Goal: Transaction & Acquisition: Purchase product/service

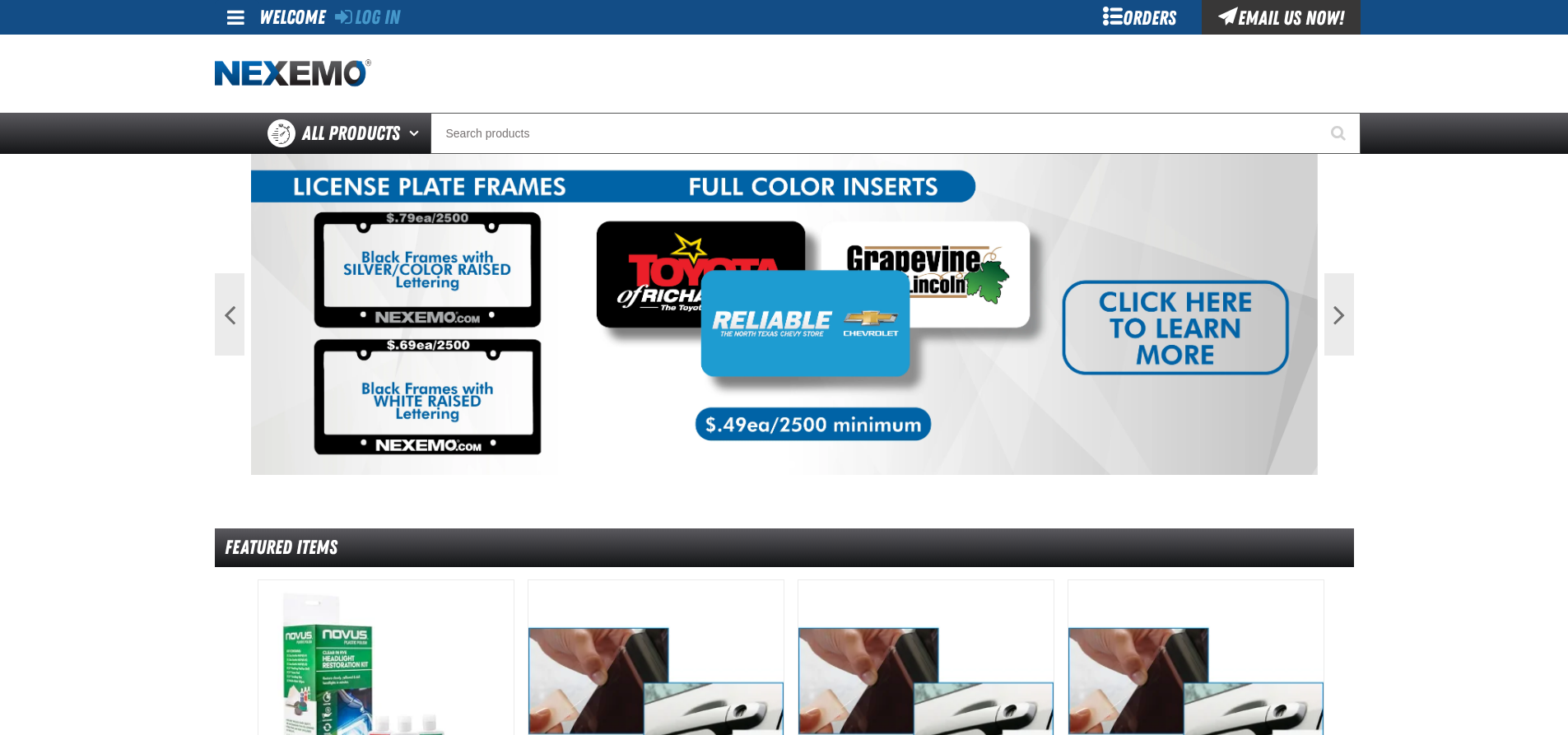
drag, startPoint x: 388, startPoint y: 19, endPoint x: 382, endPoint y: 34, distance: 16.2
click at [388, 19] on link "Log In" at bounding box center [367, 17] width 65 height 23
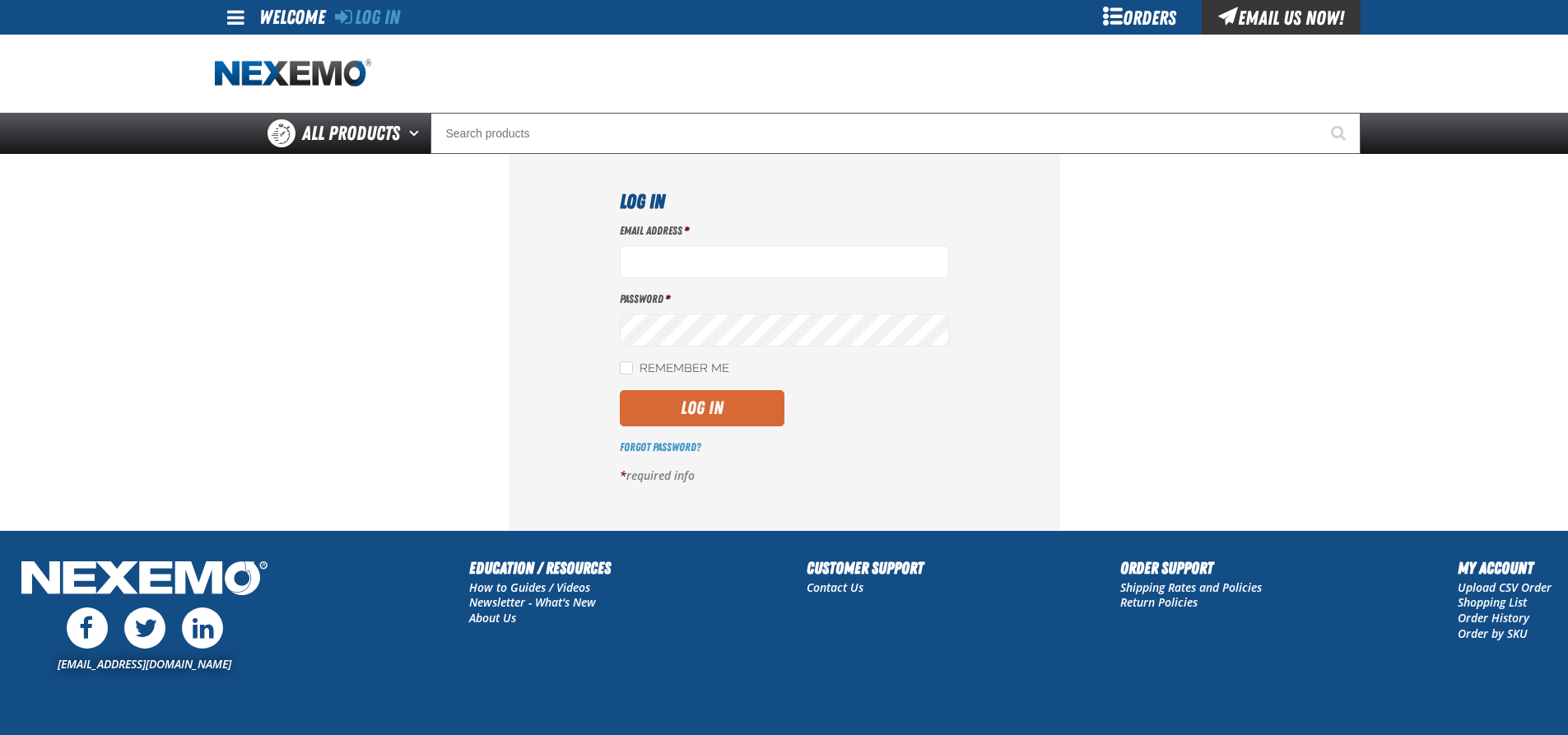
type input "gus_torres@vivaautogroup.com"
click at [718, 414] on button "Log In" at bounding box center [701, 408] width 164 height 37
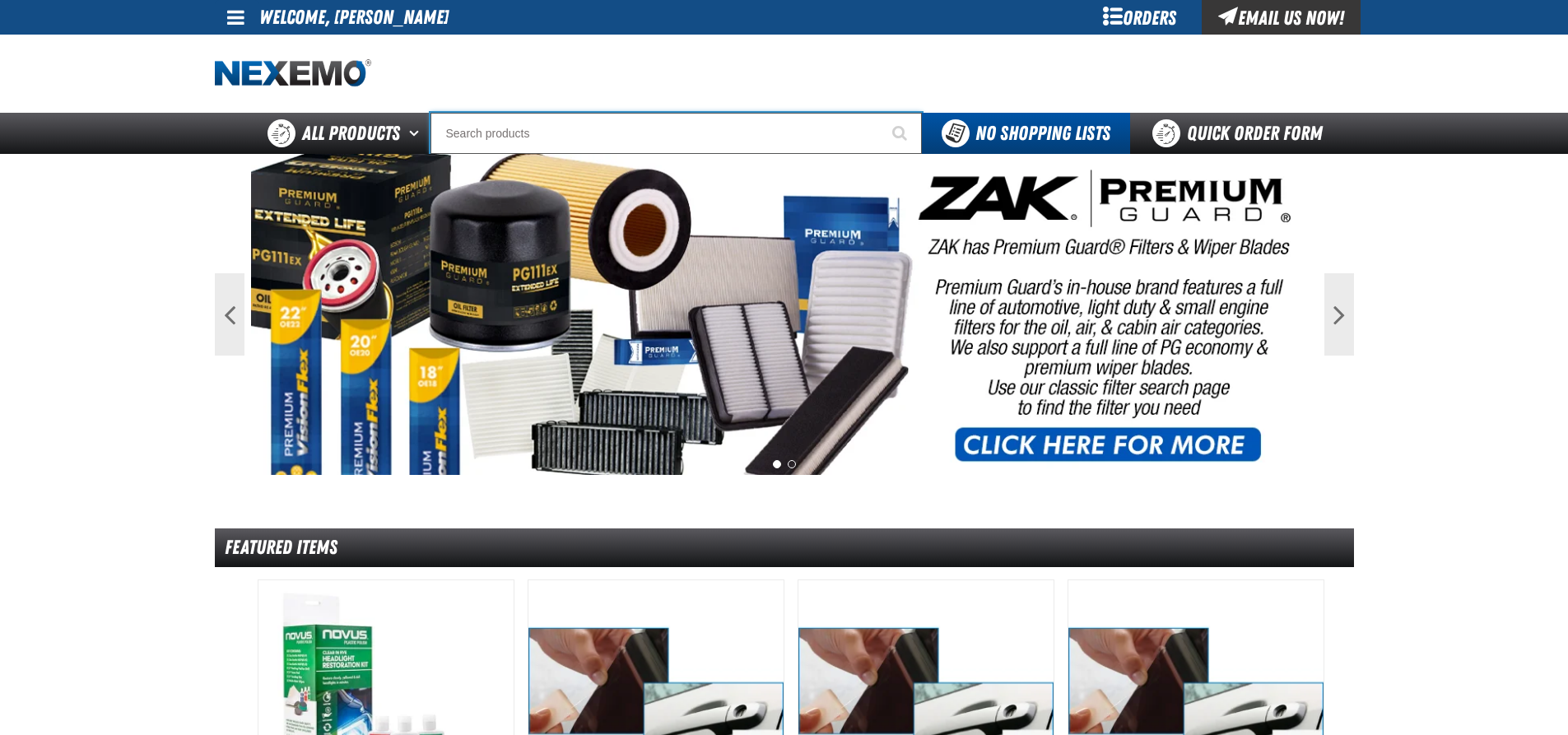
click at [687, 119] on input "Search" at bounding box center [676, 133] width 492 height 41
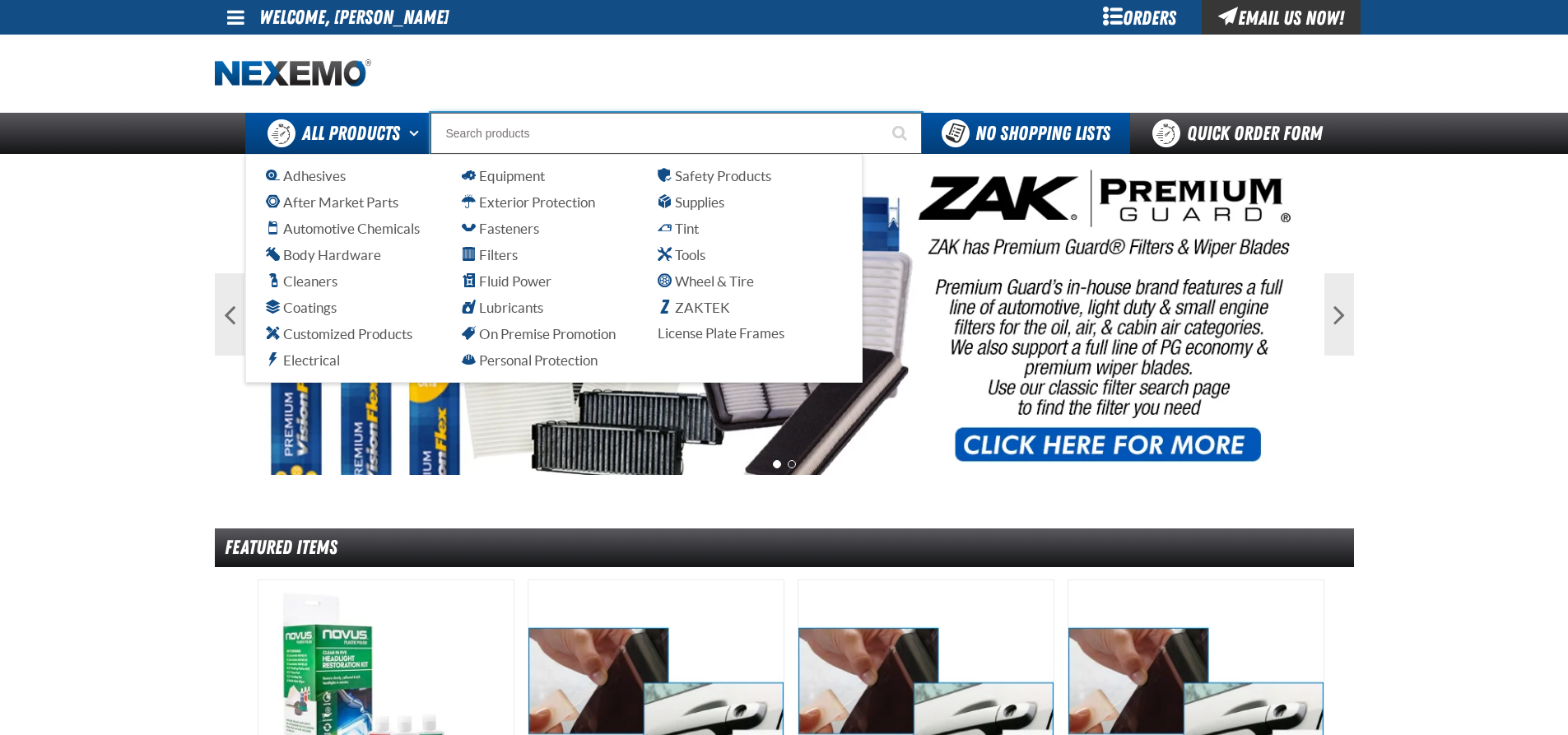
click at [309, 137] on span "All Products" at bounding box center [351, 133] width 98 height 30
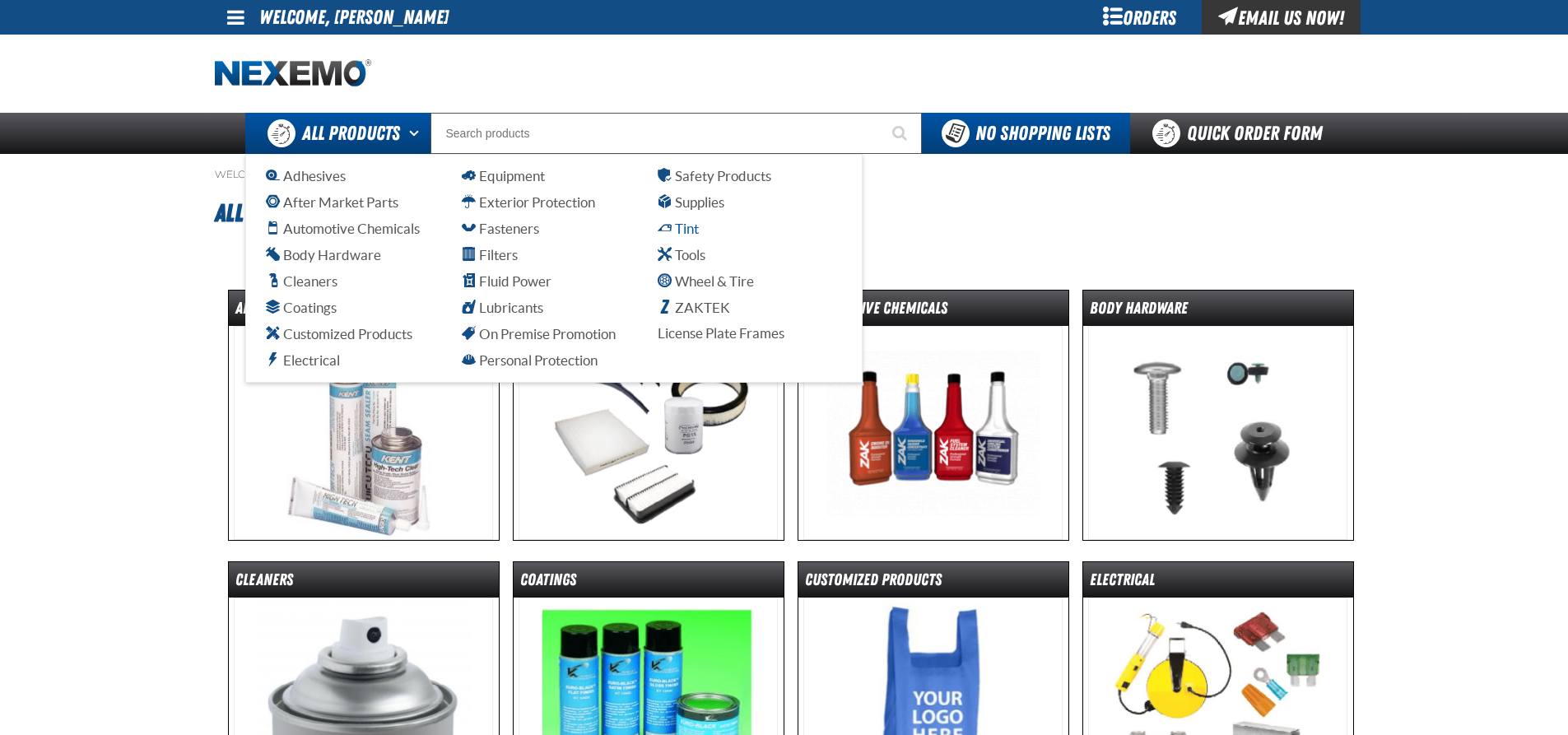
click at [675, 223] on span "Tint" at bounding box center [678, 229] width 41 height 16
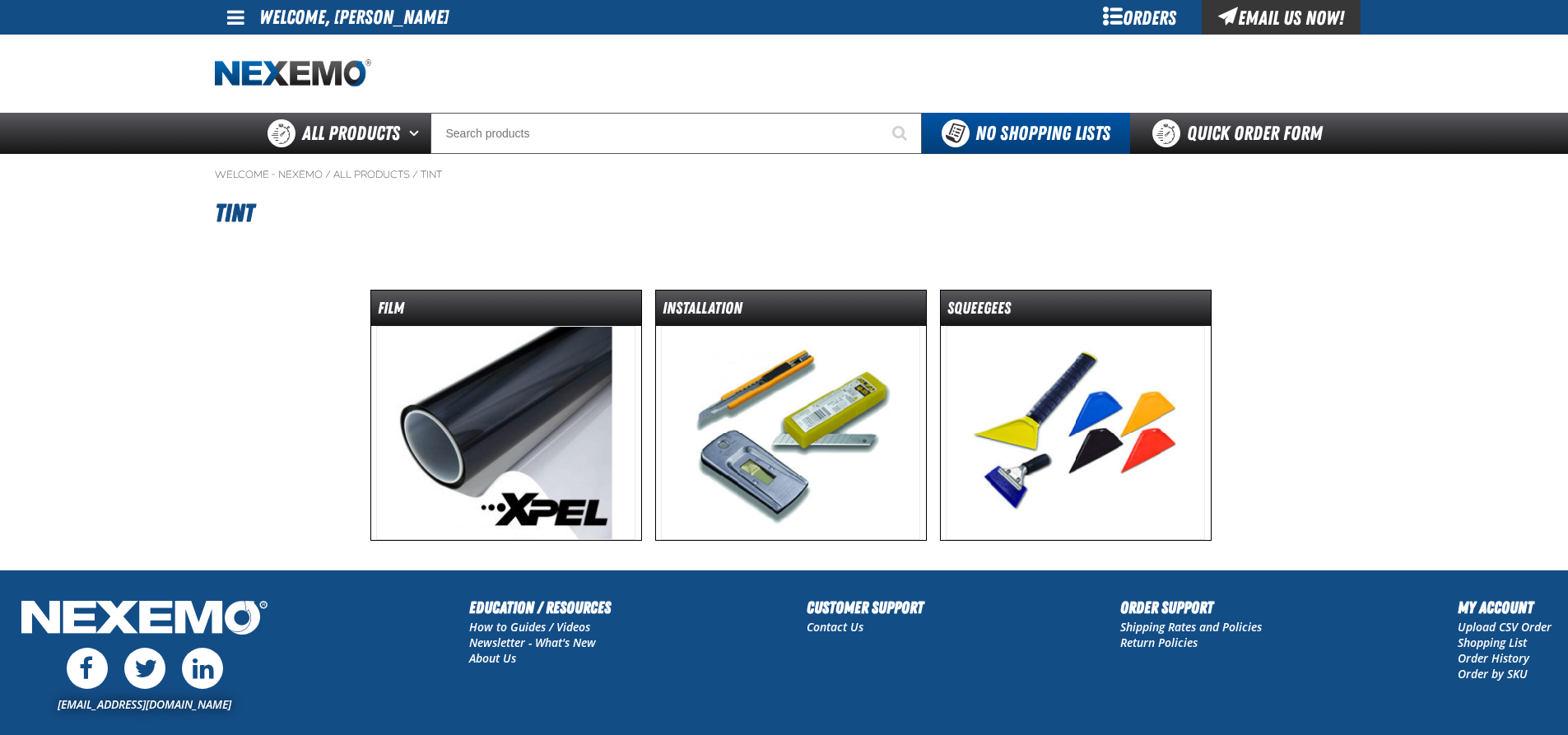
click at [432, 379] on img at bounding box center [506, 433] width 259 height 214
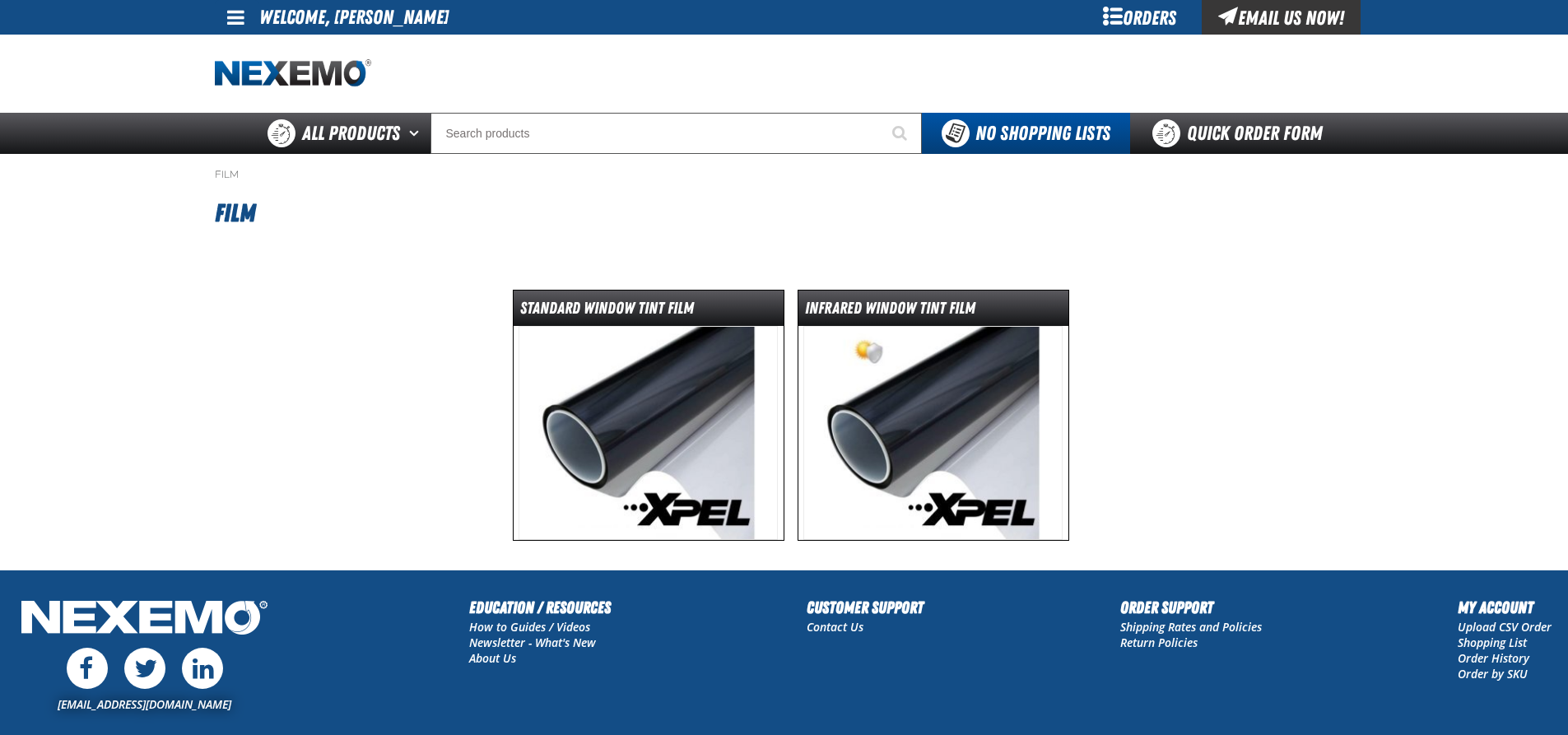
click at [569, 396] on img at bounding box center [648, 433] width 259 height 214
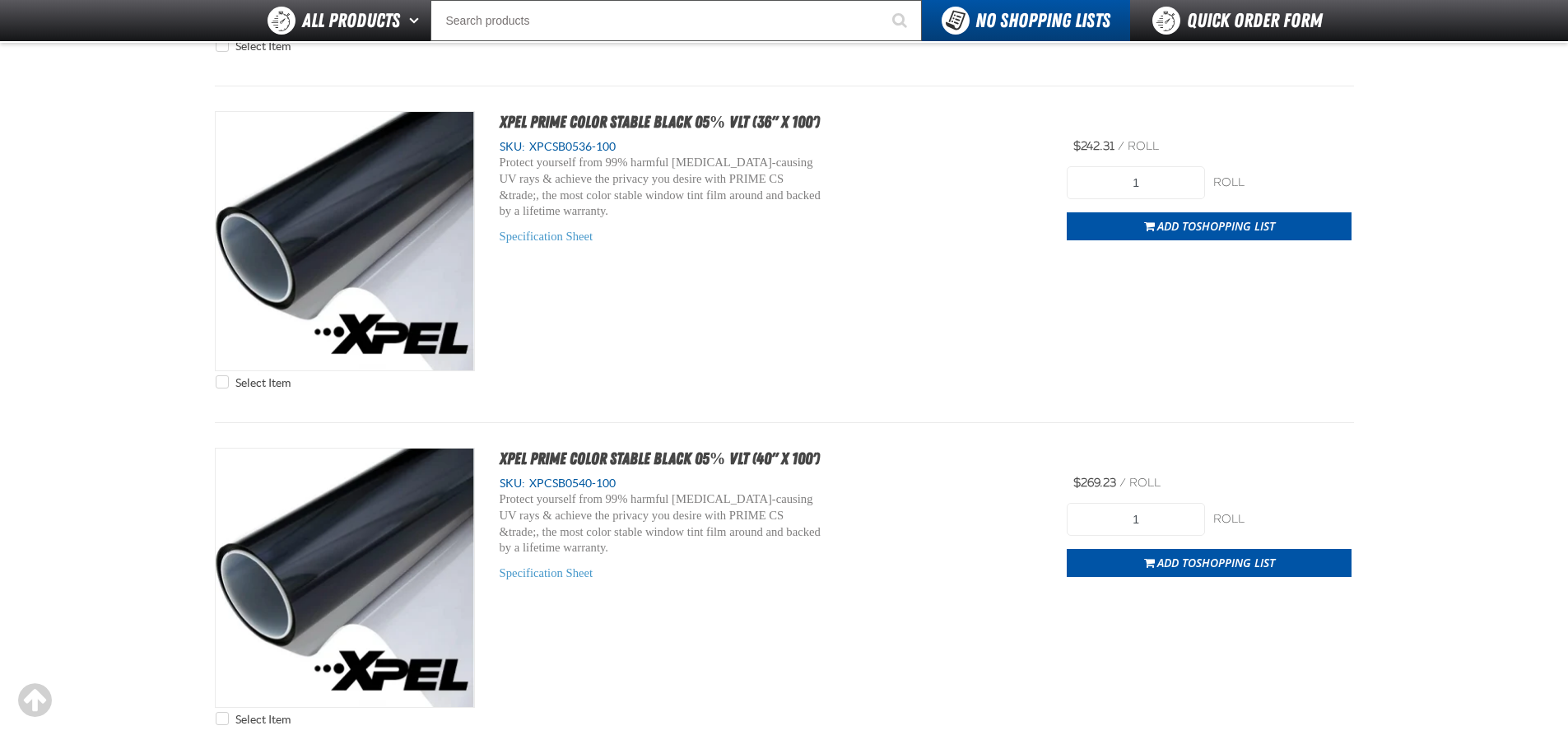
scroll to position [1646, 0]
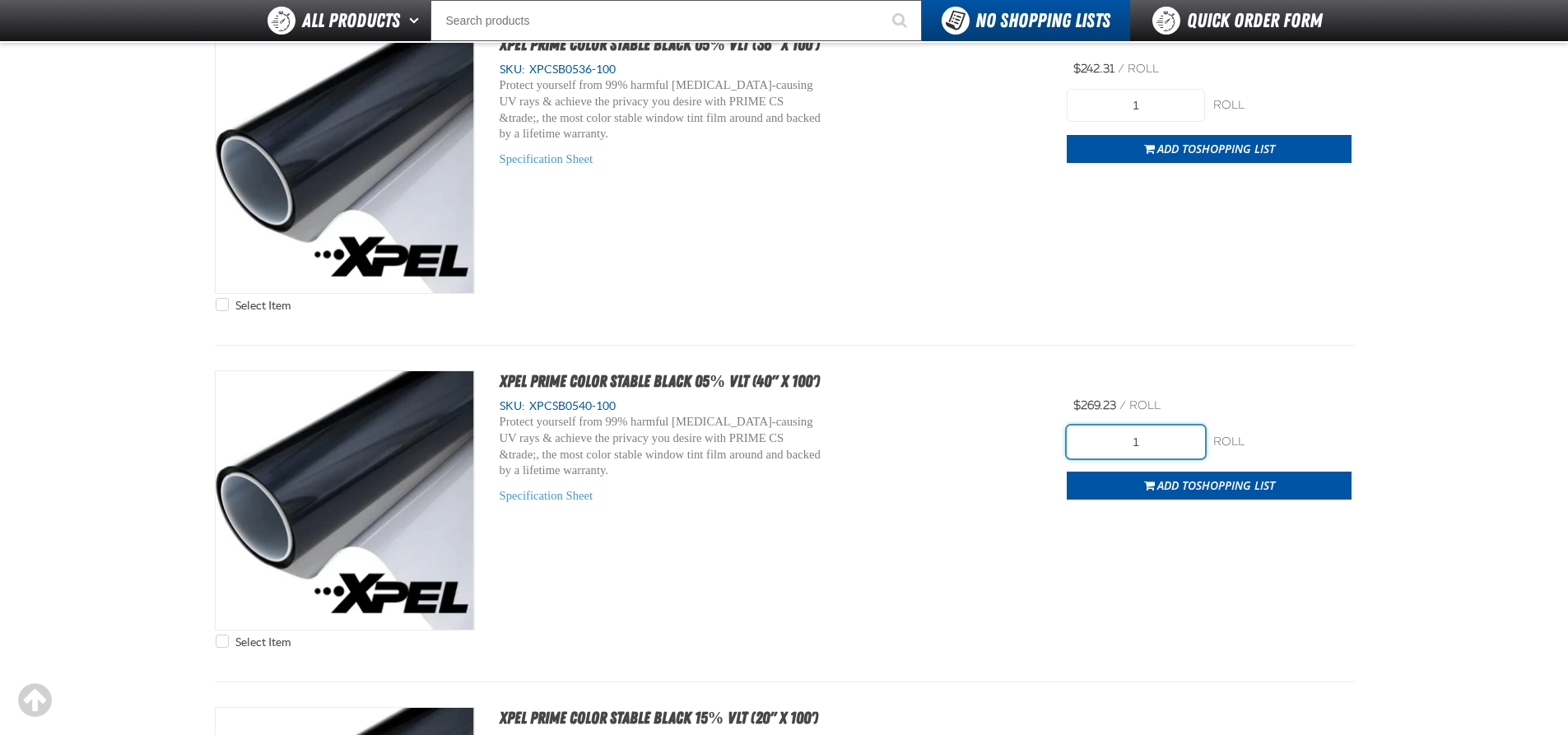
drag, startPoint x: 1140, startPoint y: 426, endPoint x: 1121, endPoint y: 427, distance: 19.0
click at [1121, 427] on input "1" at bounding box center [1136, 442] width 138 height 33
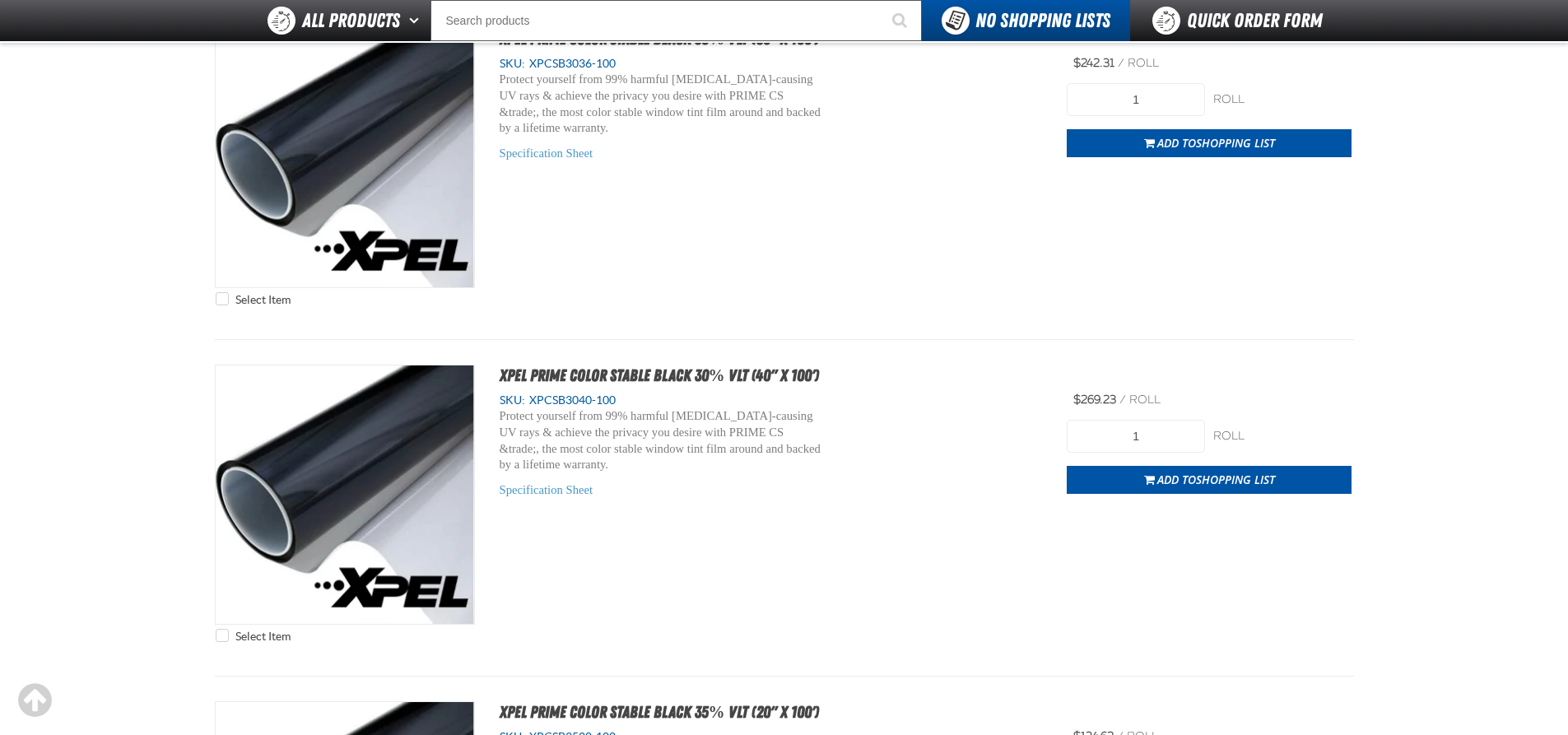
scroll to position [5020, 0]
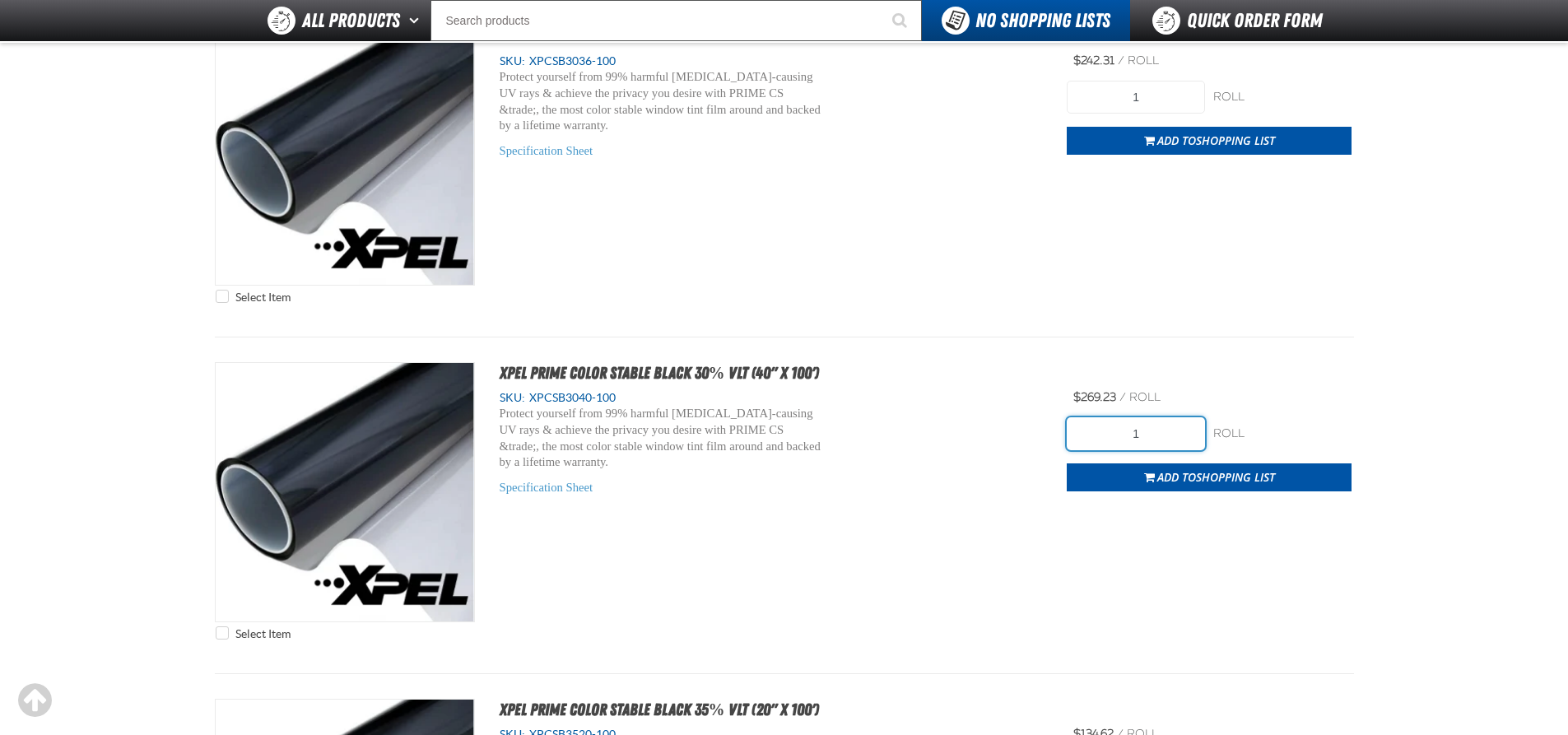
click at [1188, 431] on input "1" at bounding box center [1136, 434] width 138 height 33
drag, startPoint x: 1188, startPoint y: 431, endPoint x: 1066, endPoint y: 430, distance: 122.0
click at [1079, 431] on input "1" at bounding box center [1136, 434] width 138 height 33
type input "4"
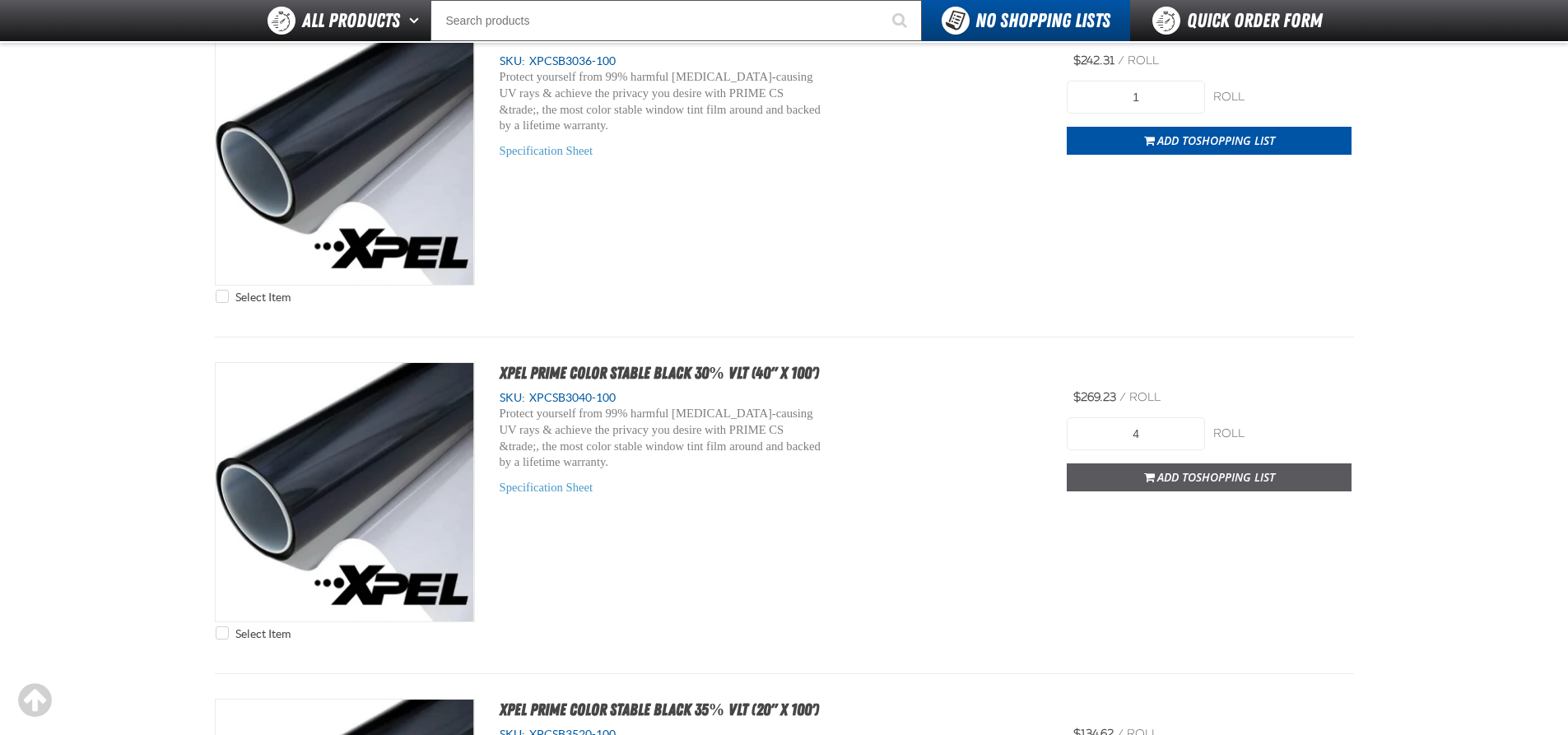
click at [1232, 477] on span "Shopping List" at bounding box center [1236, 477] width 79 height 16
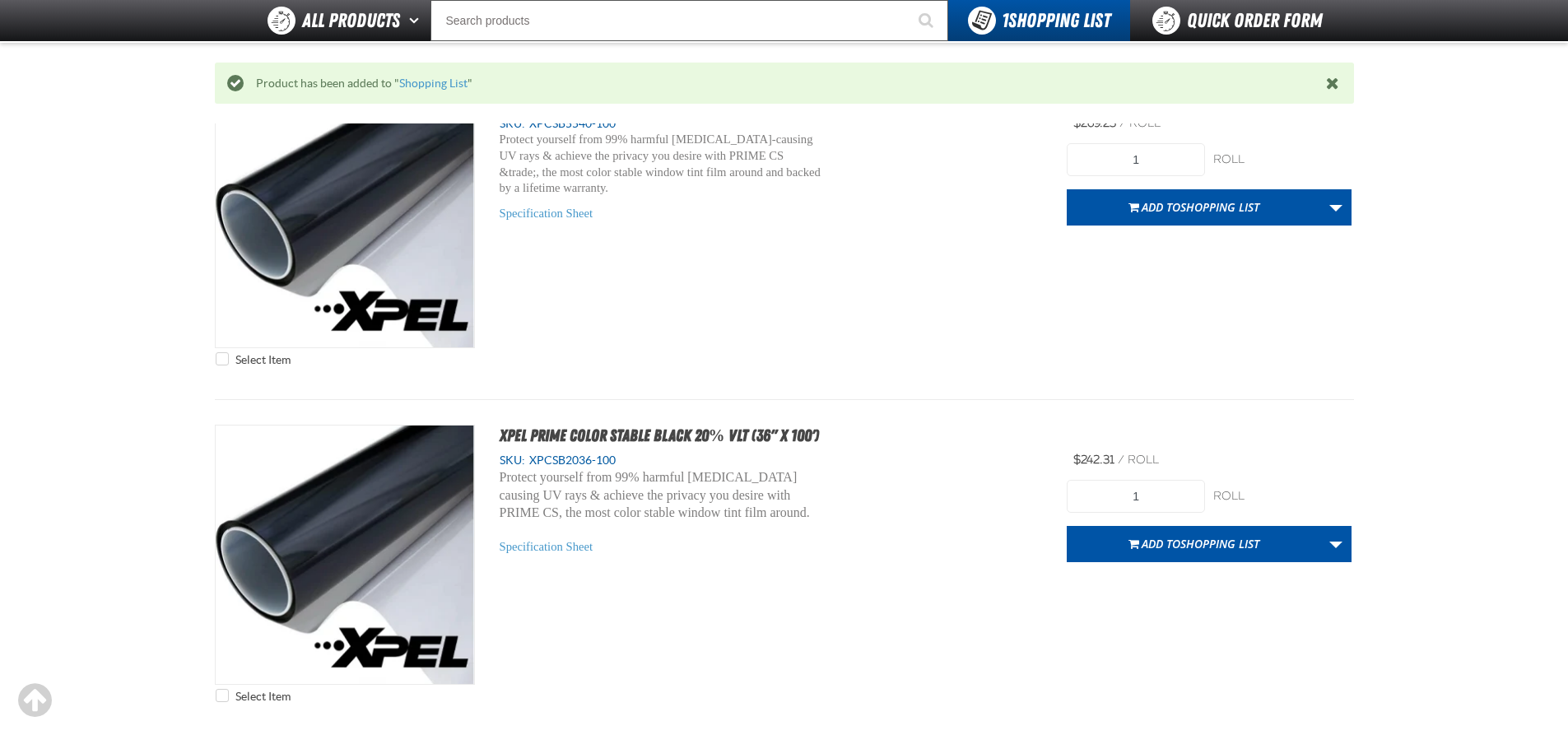
scroll to position [7240, 0]
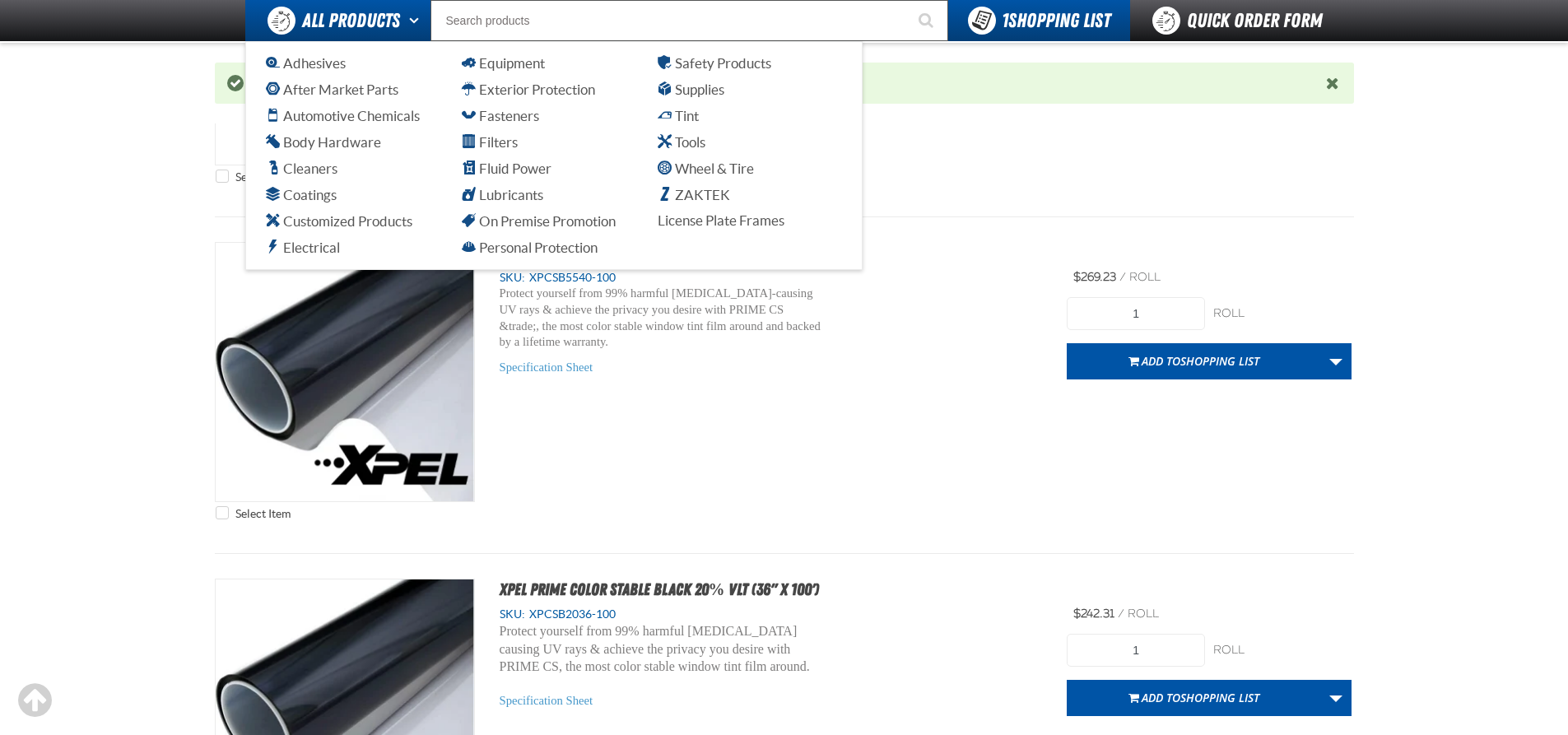
click at [382, 19] on span "All Products" at bounding box center [351, 21] width 98 height 30
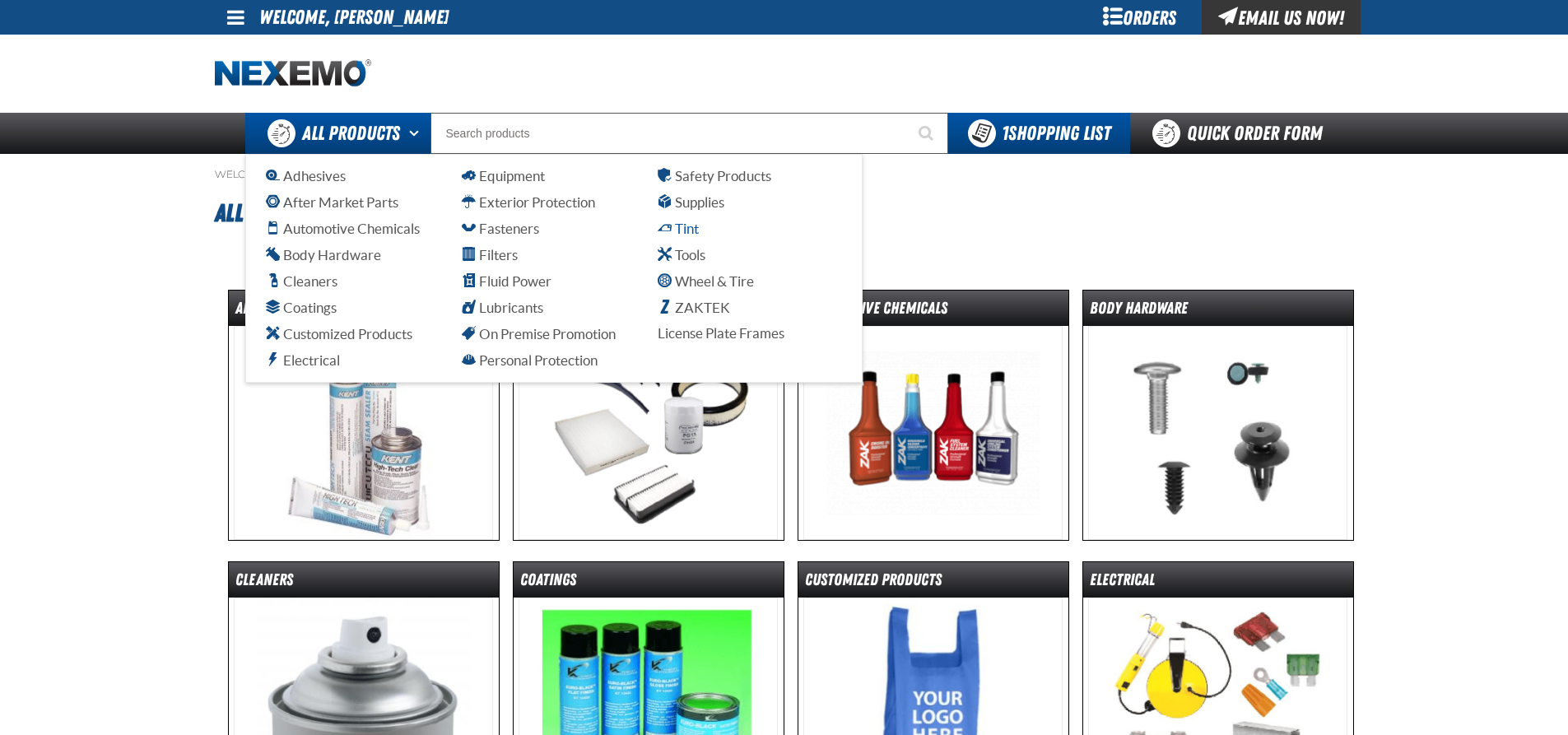
click at [668, 224] on span "Tint" at bounding box center [678, 229] width 41 height 16
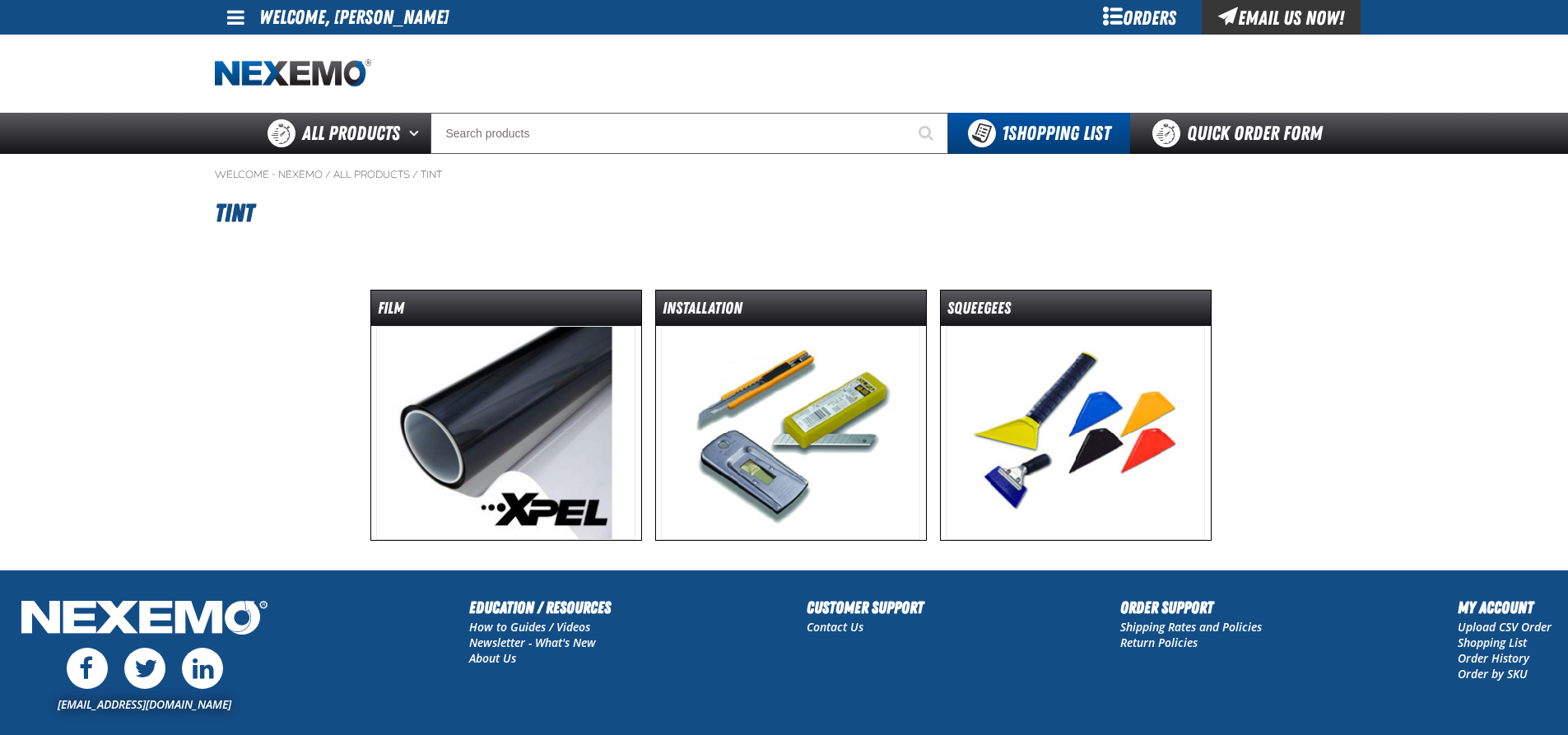
click at [1060, 413] on img at bounding box center [1075, 433] width 259 height 214
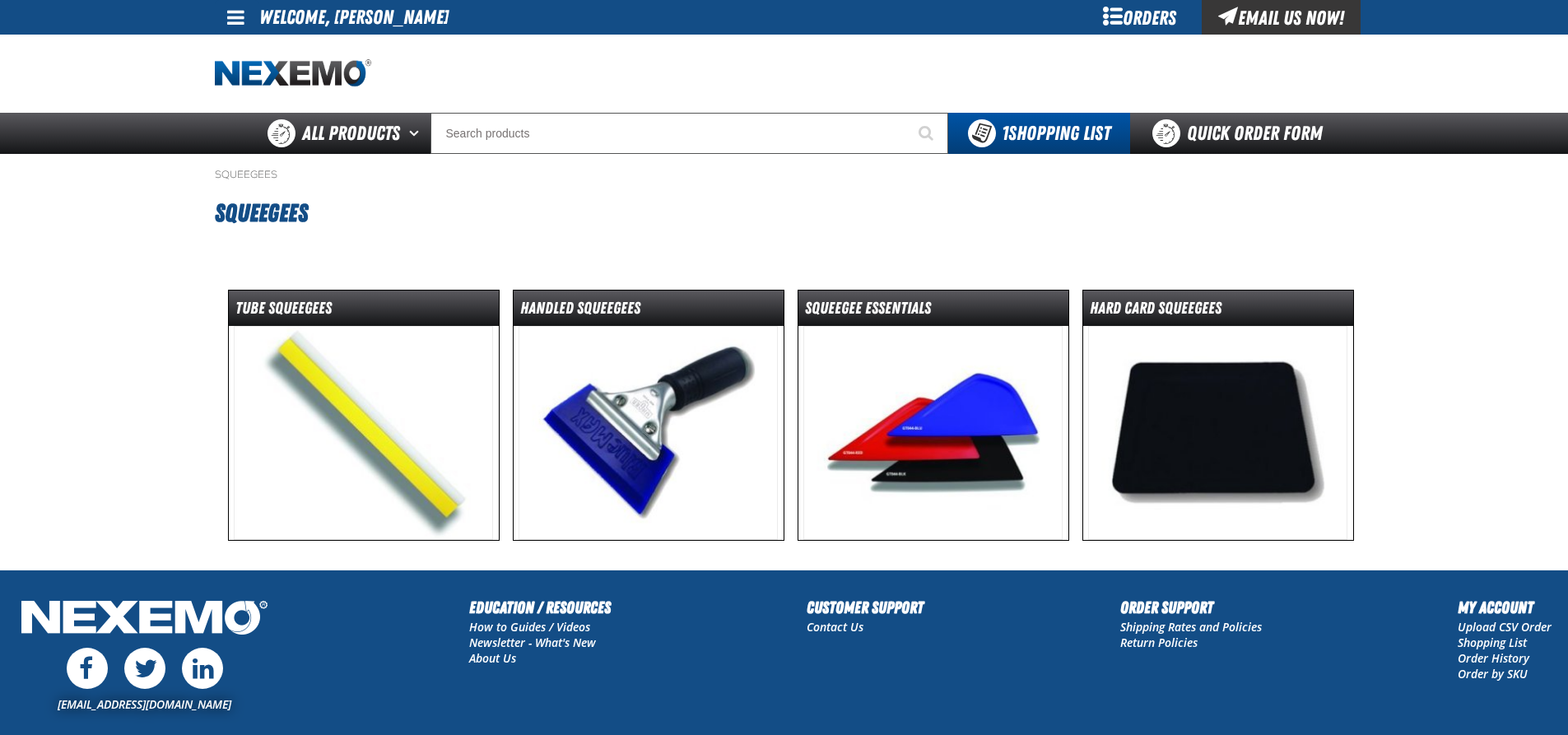
click at [938, 450] on img at bounding box center [933, 433] width 259 height 214
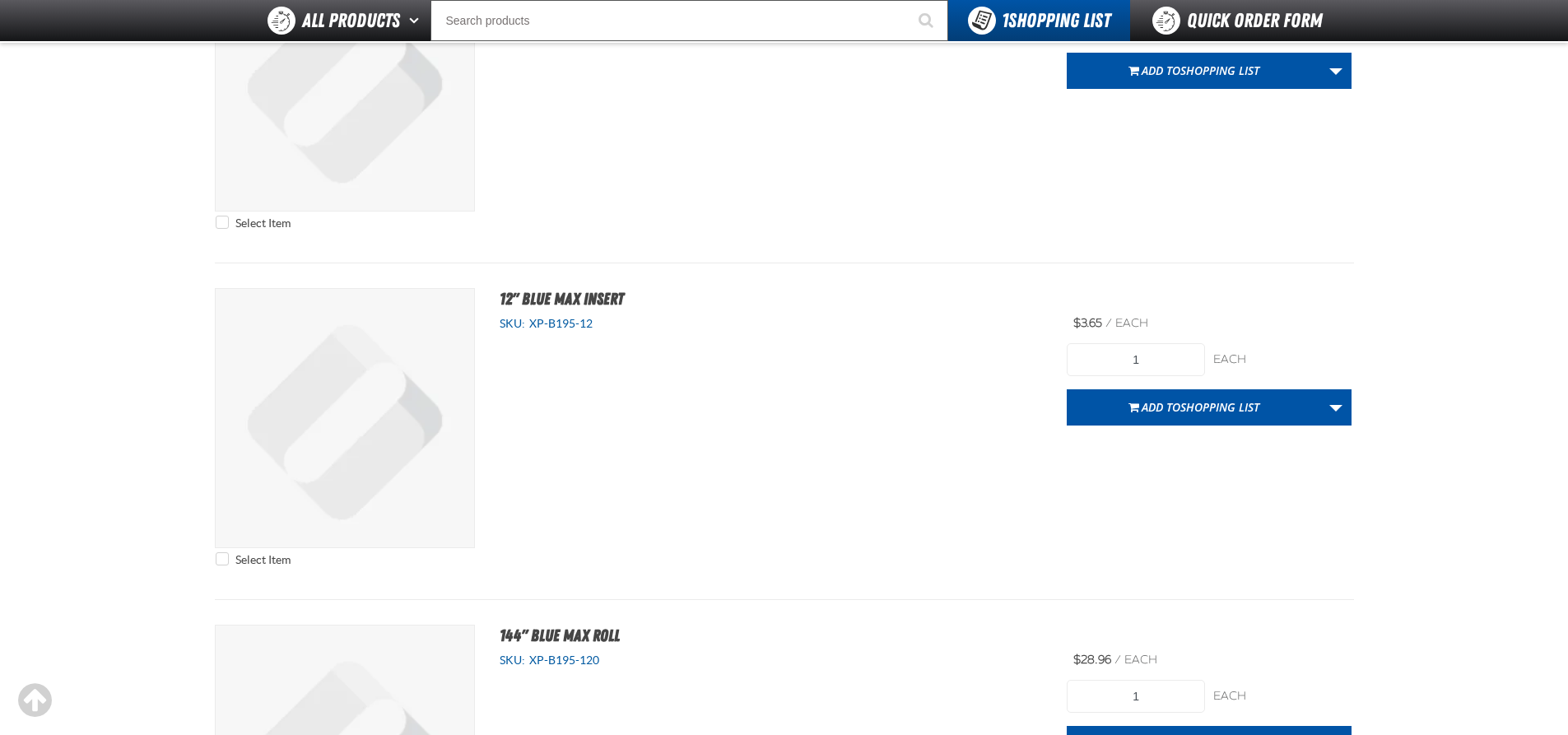
scroll to position [3590, 0]
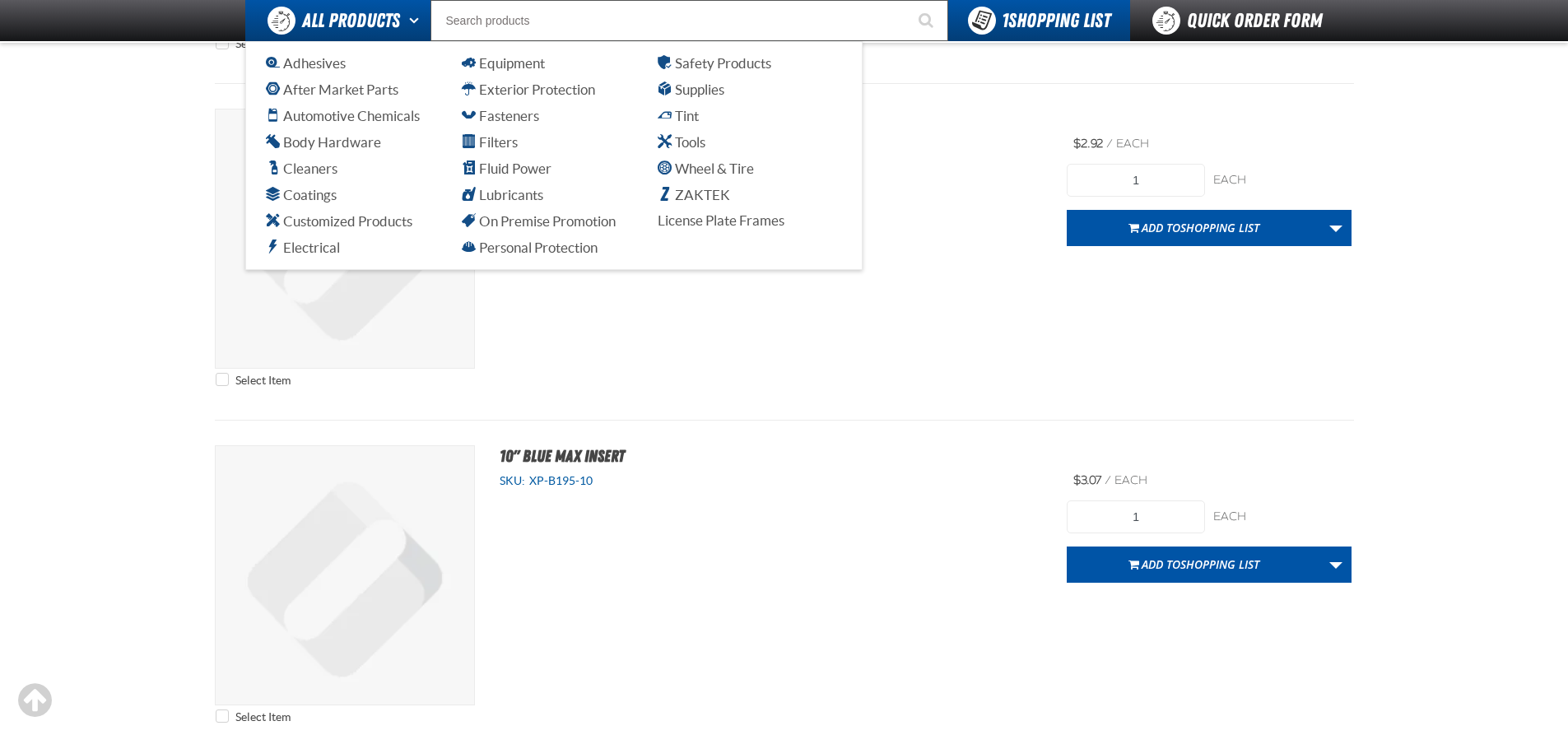
click at [404, 35] on button "Open All Products pages" at bounding box center [417, 20] width 27 height 41
click at [681, 111] on span "Tint" at bounding box center [678, 116] width 41 height 16
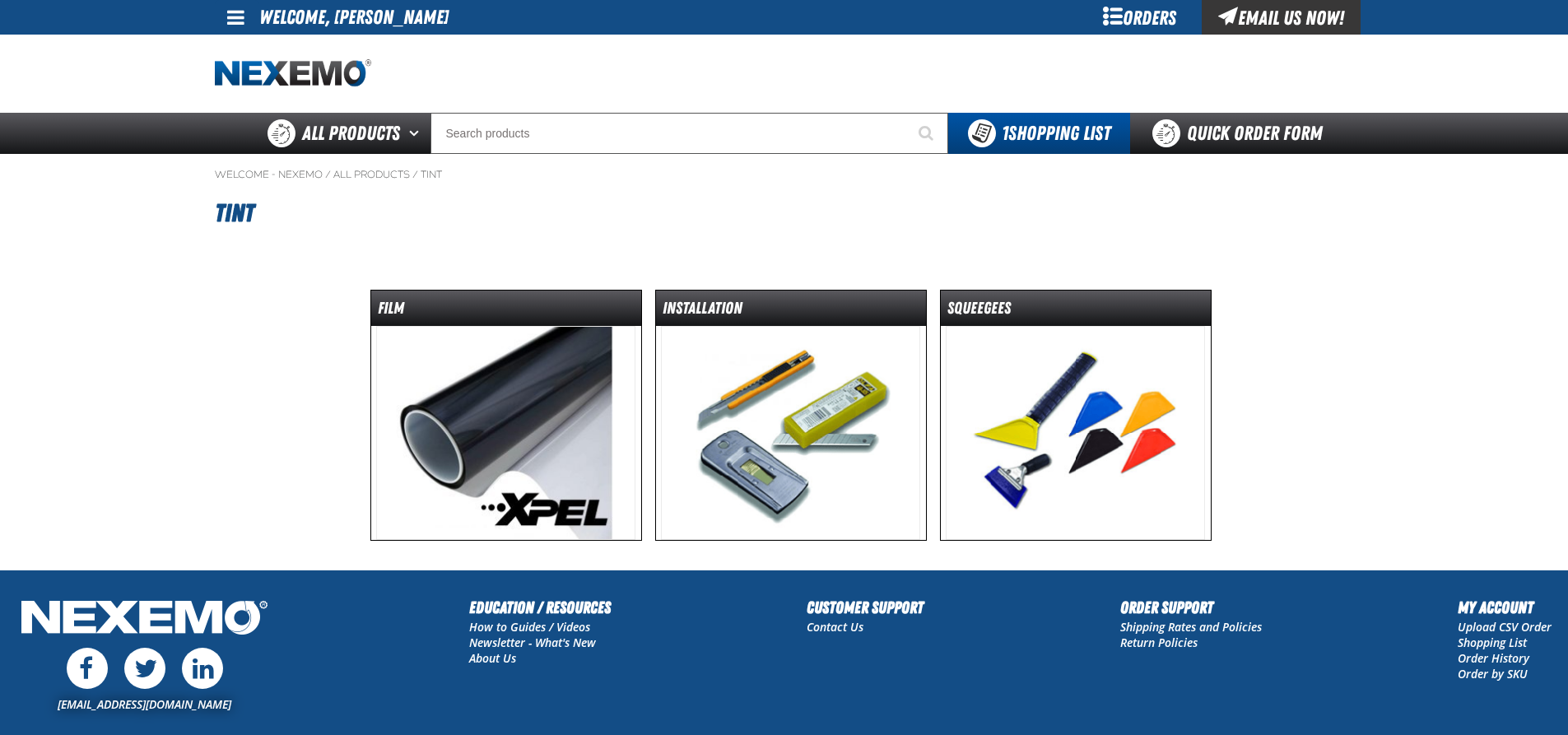
click at [1068, 344] on img at bounding box center [1075, 433] width 259 height 214
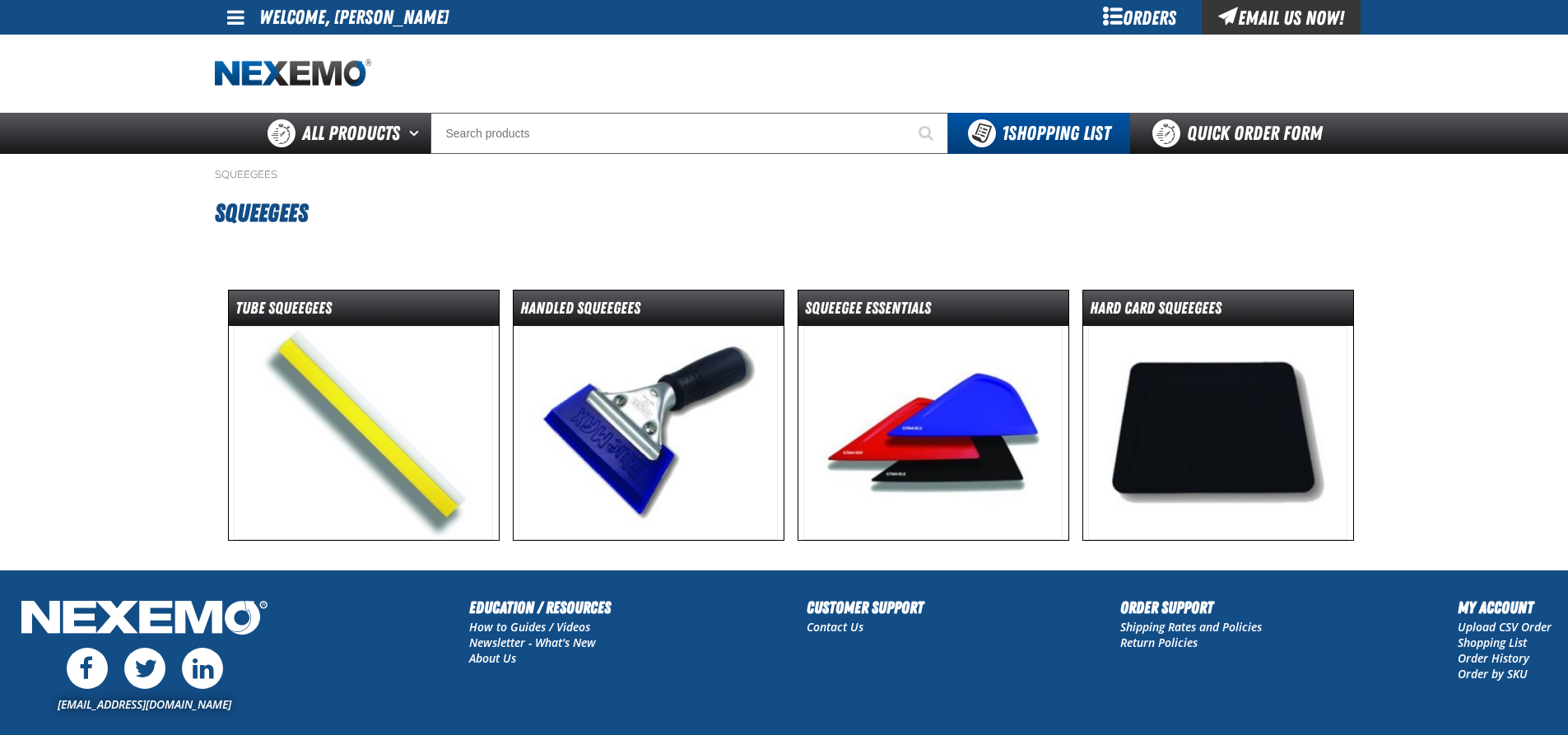
click at [1189, 444] on img at bounding box center [1218, 433] width 259 height 214
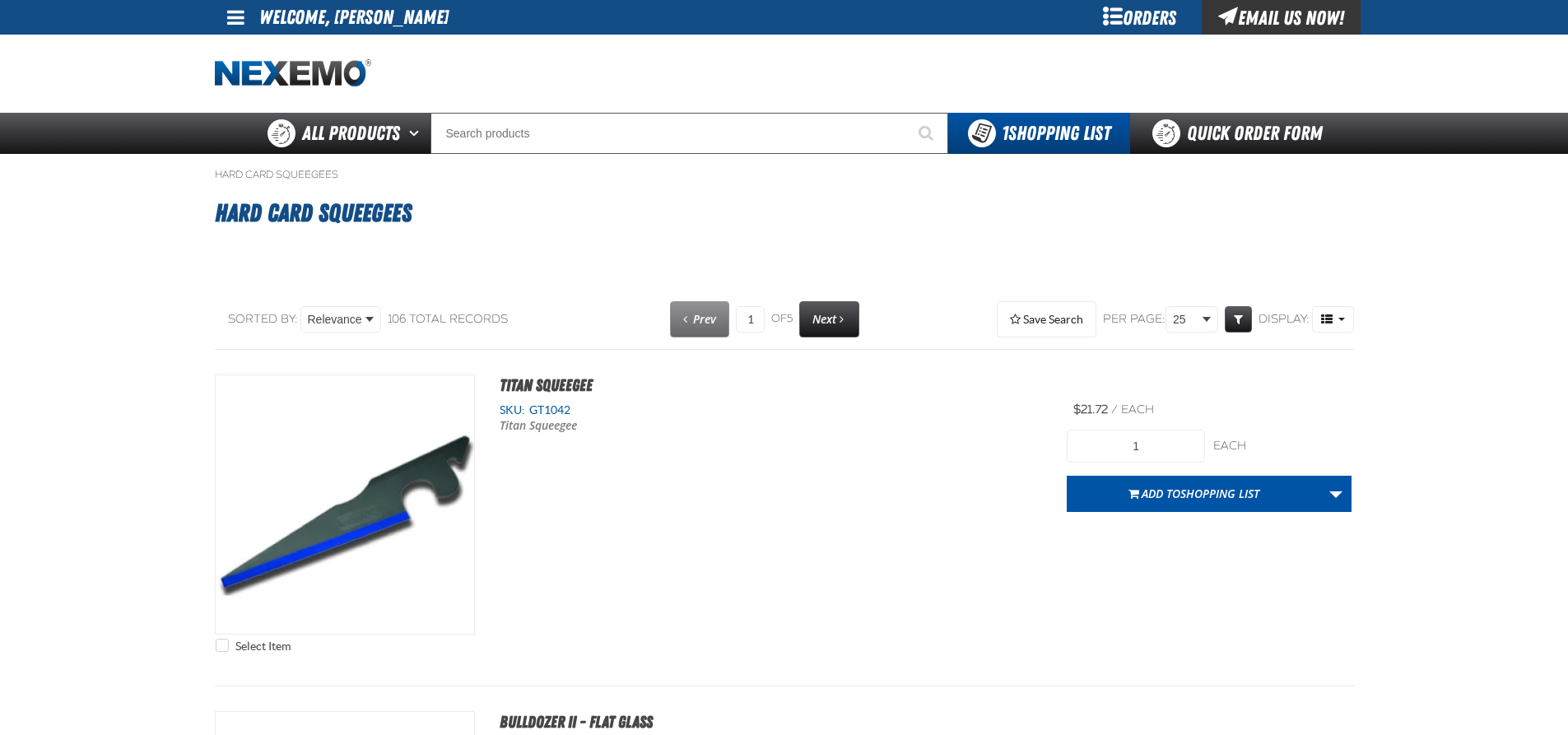
select select "each"
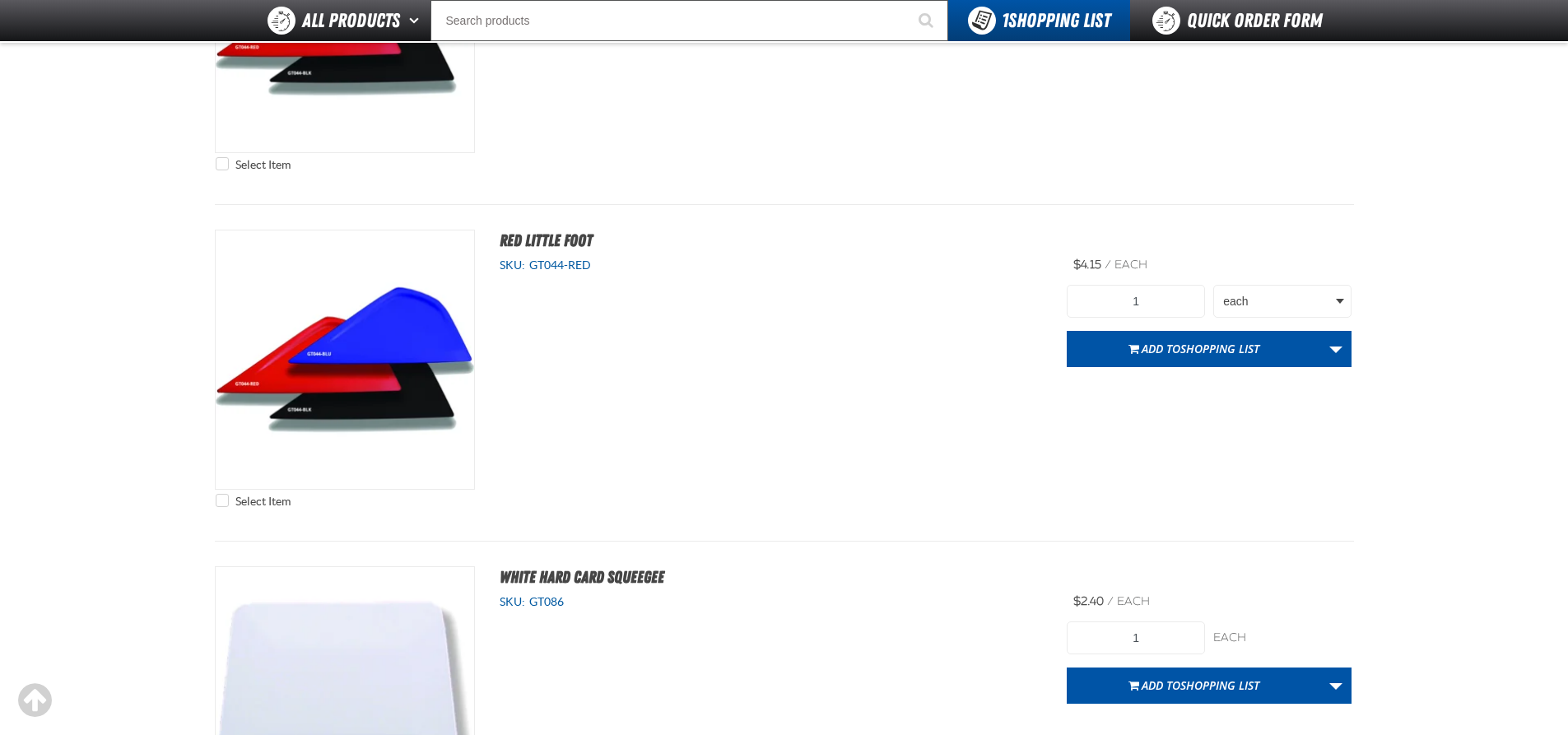
scroll to position [2880, 0]
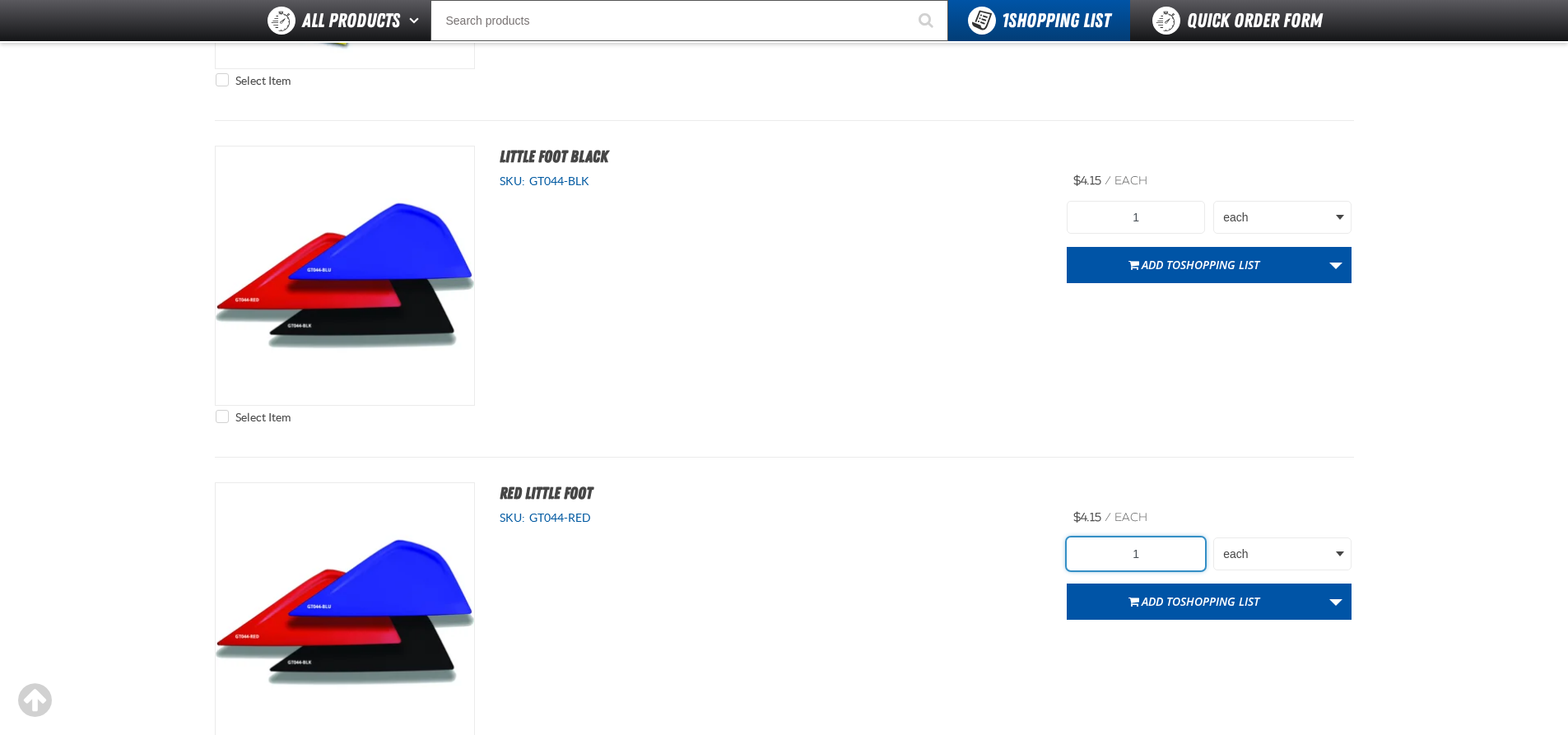
drag, startPoint x: 1178, startPoint y: 553, endPoint x: 1060, endPoint y: 544, distance: 118.3
click at [1060, 544] on div "Select Item Red Little Foot SKU: GT044-RED /" at bounding box center [784, 625] width 1139 height 286
type input "5"
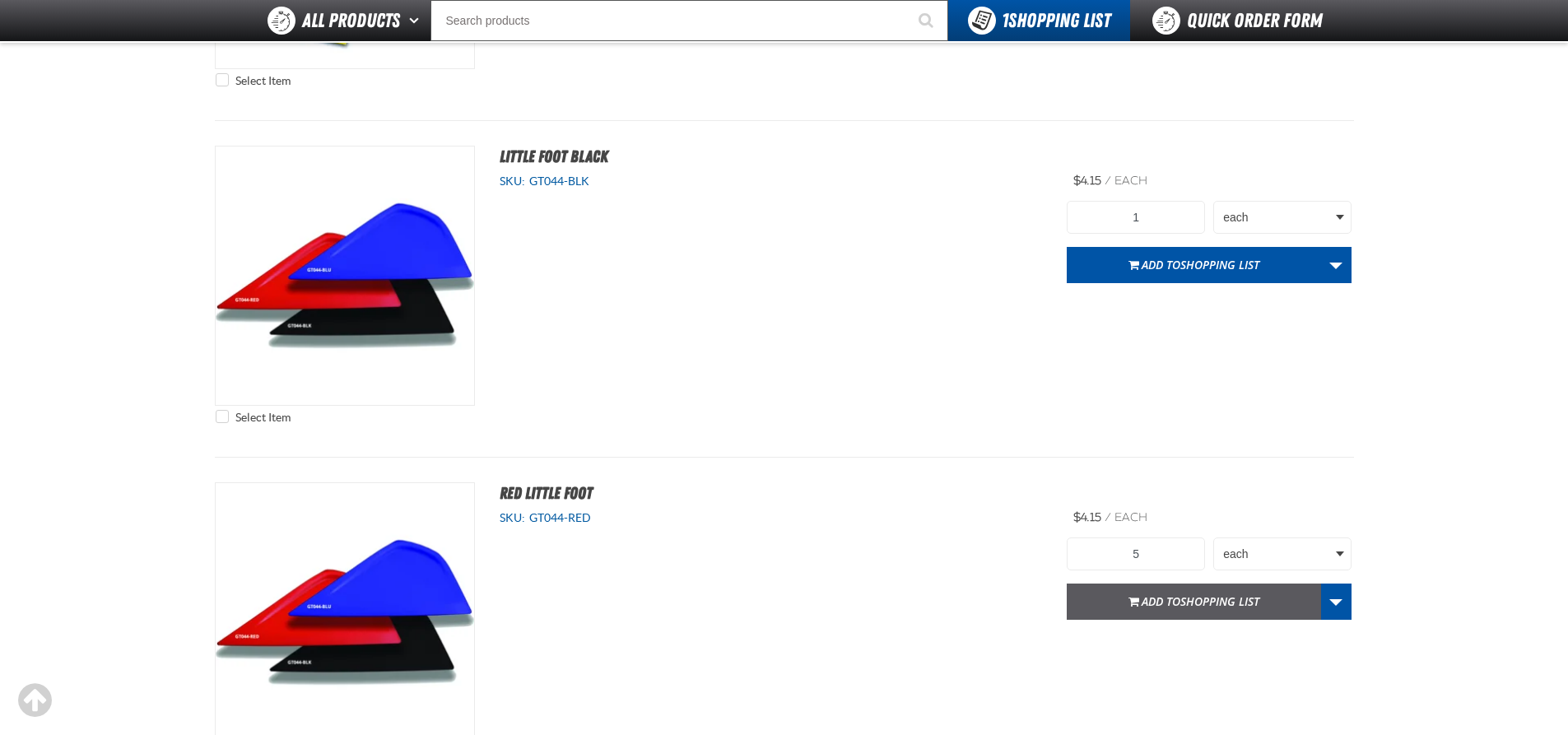
click at [1154, 599] on span "Add to Shopping List" at bounding box center [1200, 601] width 117 height 16
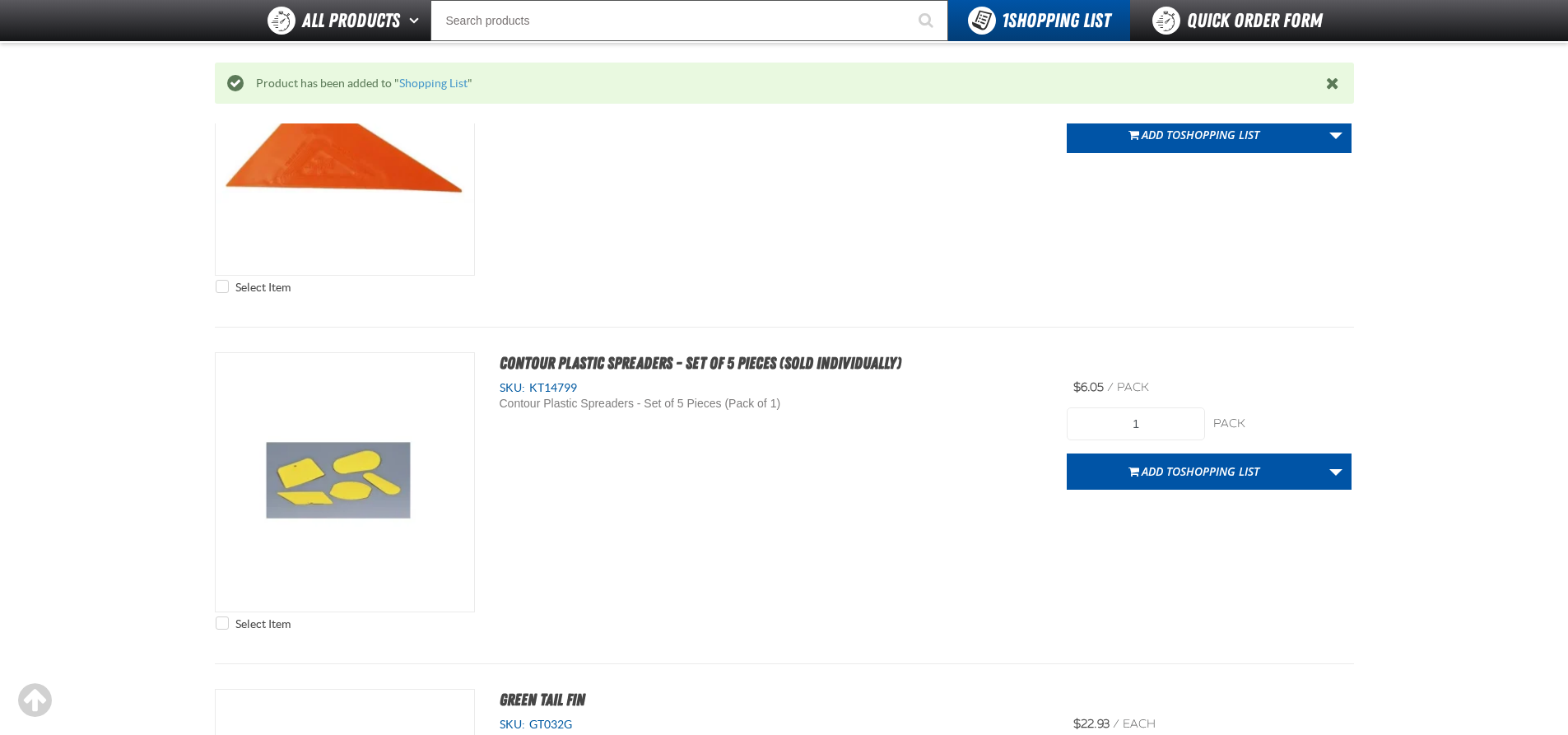
scroll to position [1059, 0]
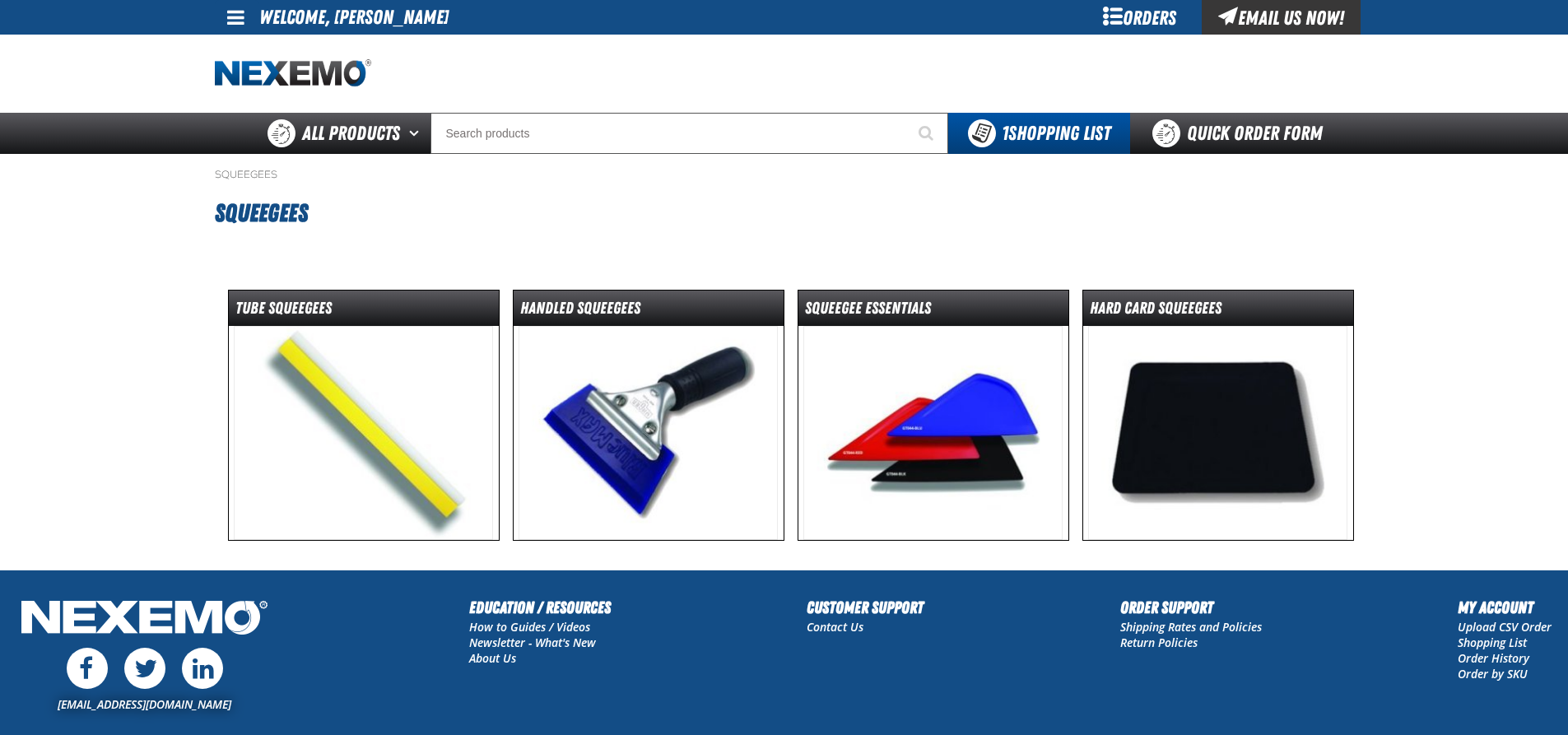
click at [619, 404] on img at bounding box center [648, 433] width 259 height 214
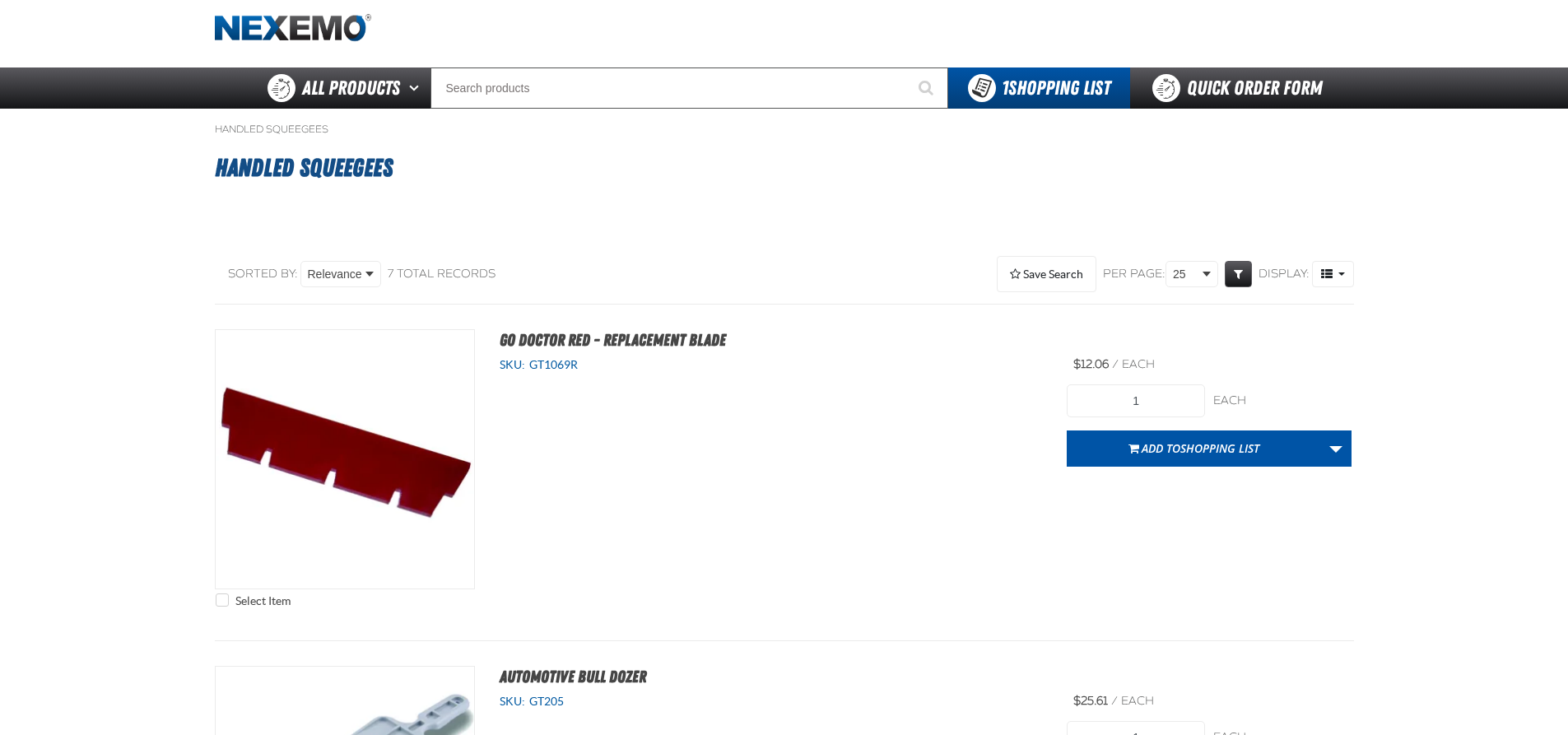
scroll to position [83, 0]
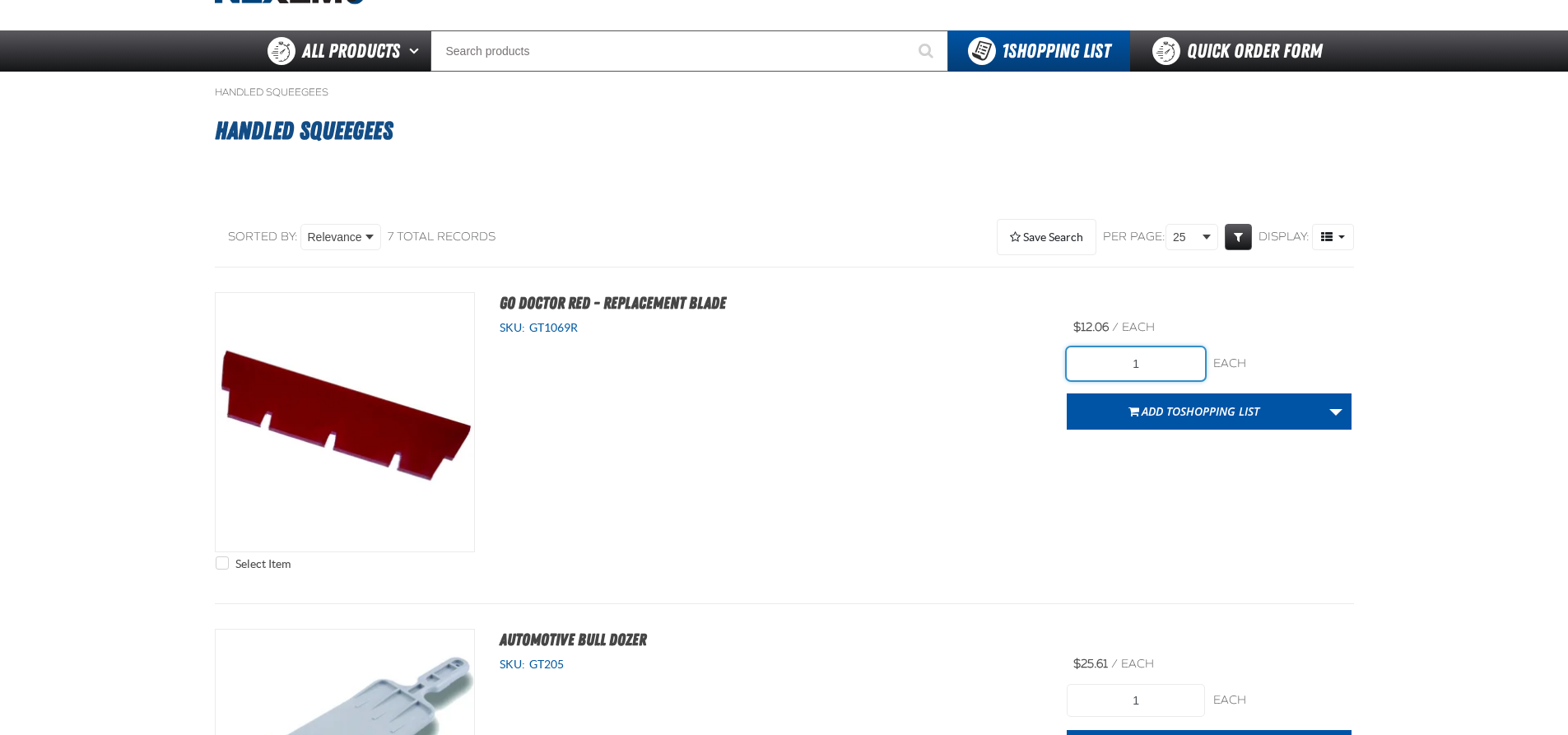
drag, startPoint x: 1149, startPoint y: 358, endPoint x: 1062, endPoint y: 344, distance: 88.1
click at [1062, 344] on div "Select Item Go Doctor Red - Replacement Blade SKU: GT1069R /" at bounding box center [784, 435] width 1139 height 286
type input "2"
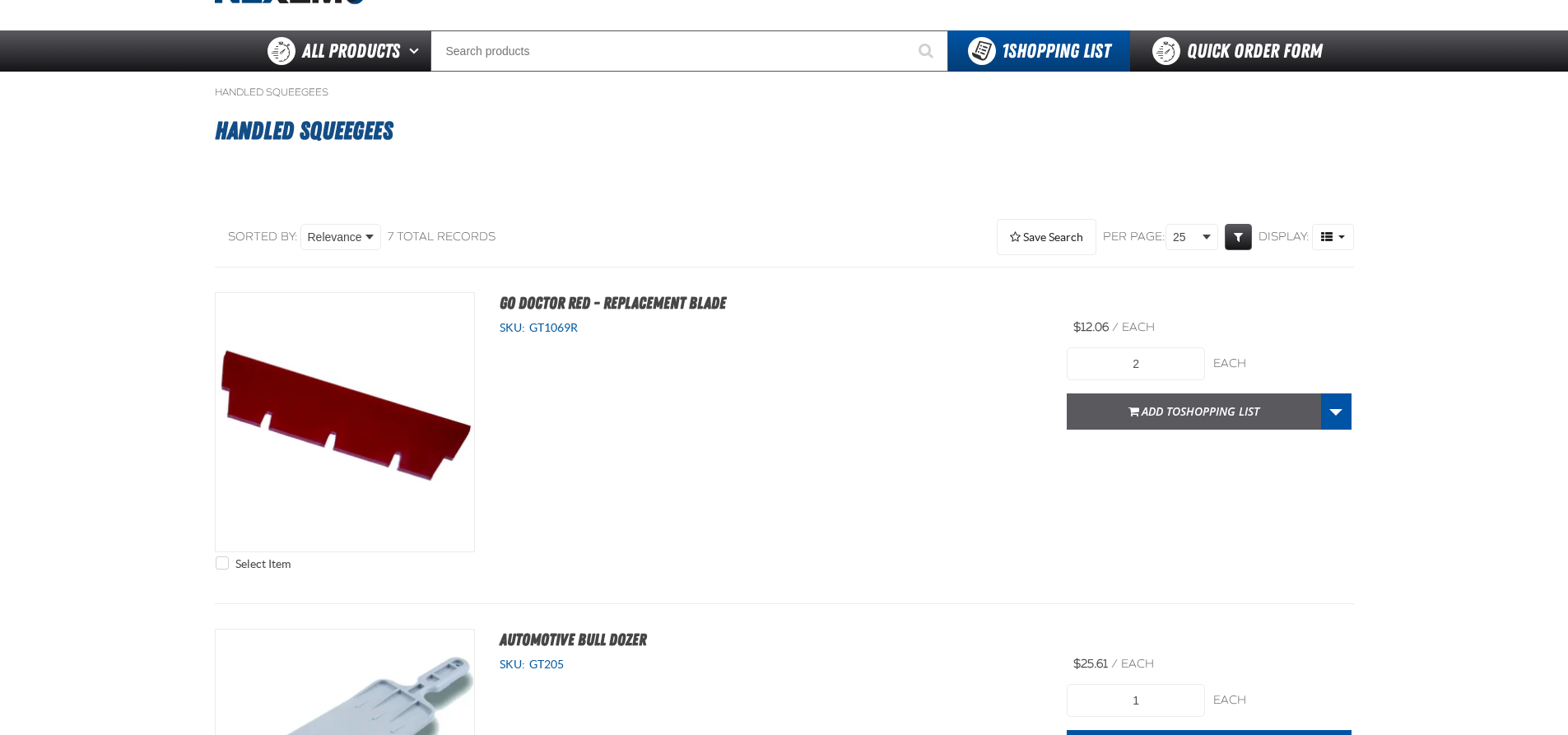
click at [1263, 429] on button "Add to Shopping List" at bounding box center [1194, 411] width 254 height 37
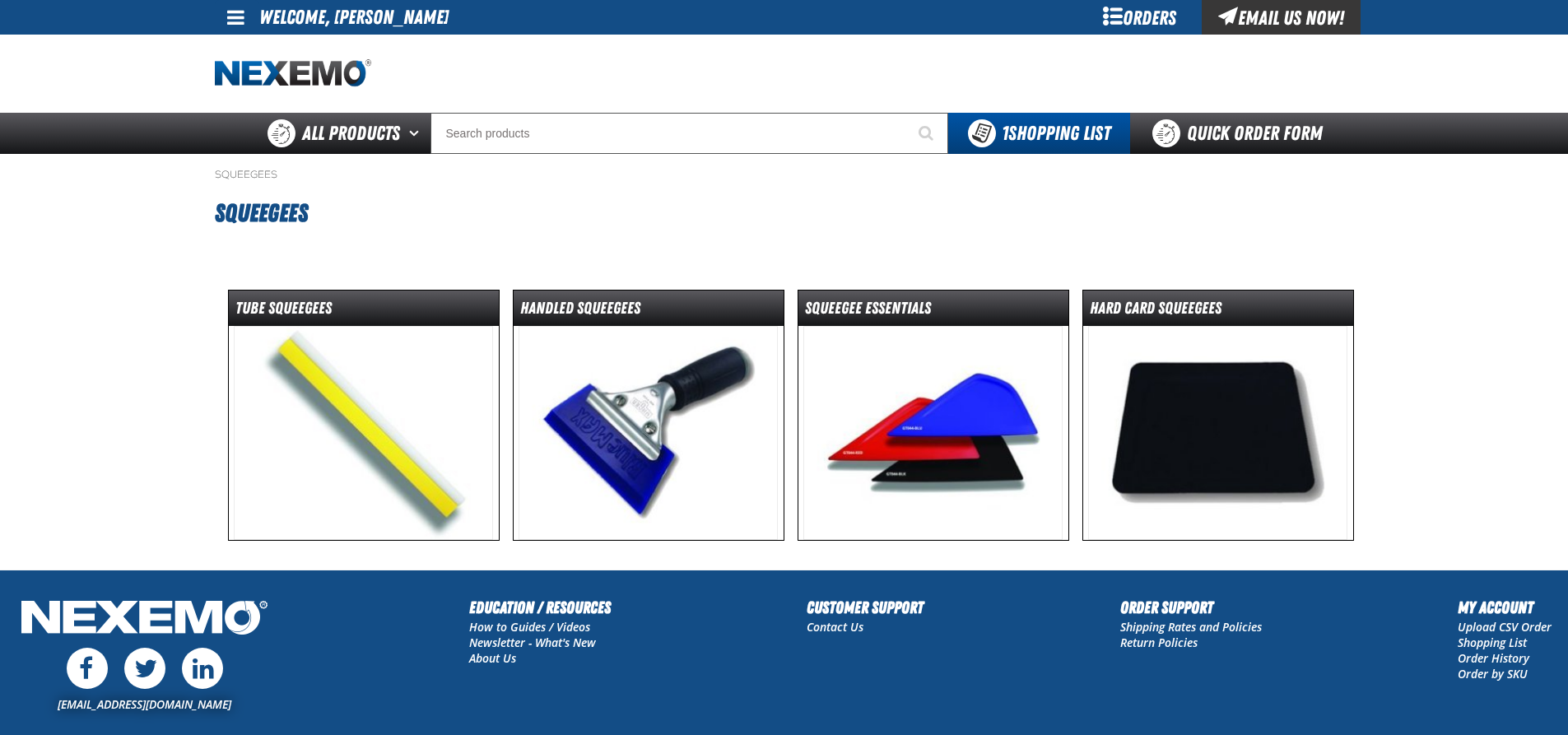
click at [1215, 426] on img at bounding box center [1218, 433] width 259 height 214
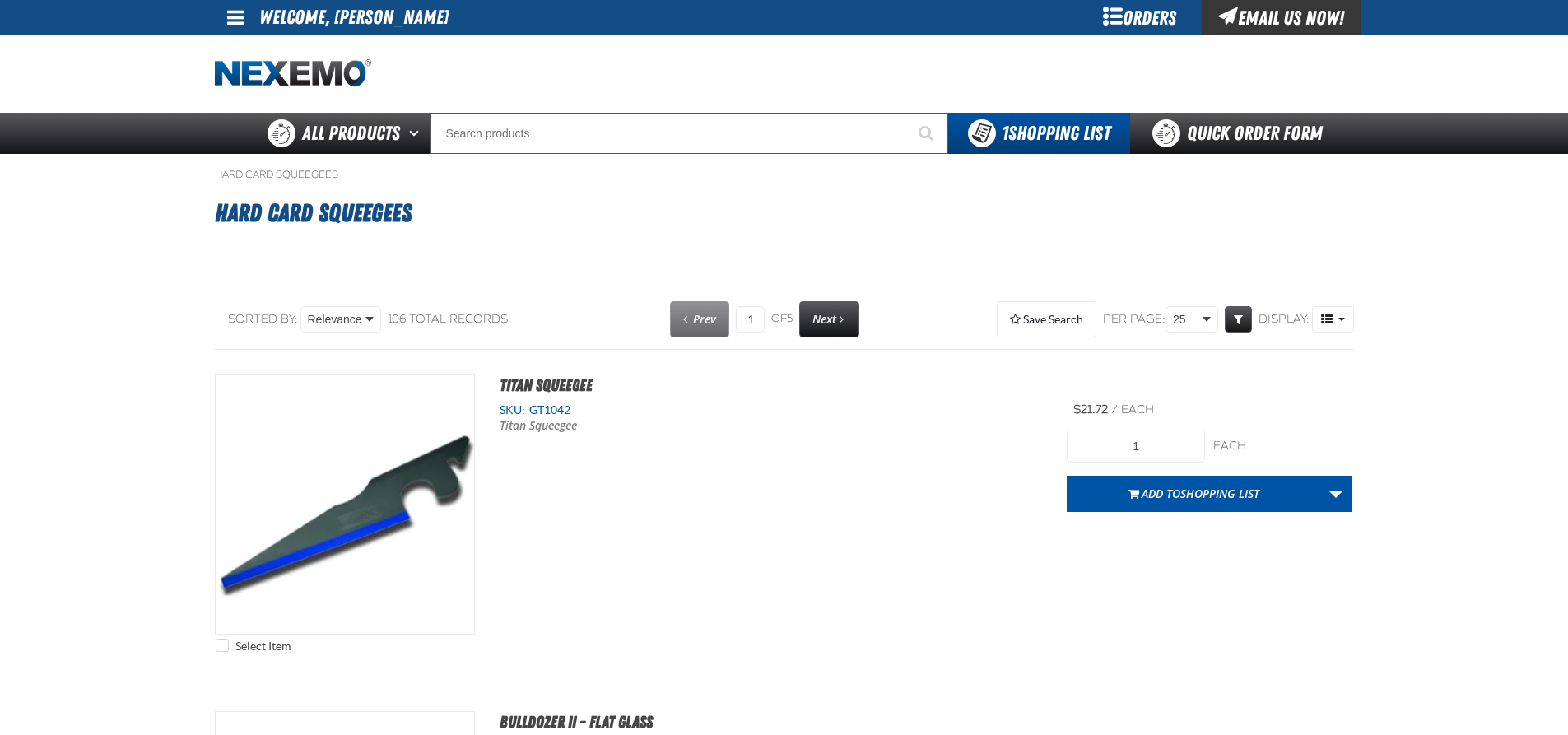
select select "each"
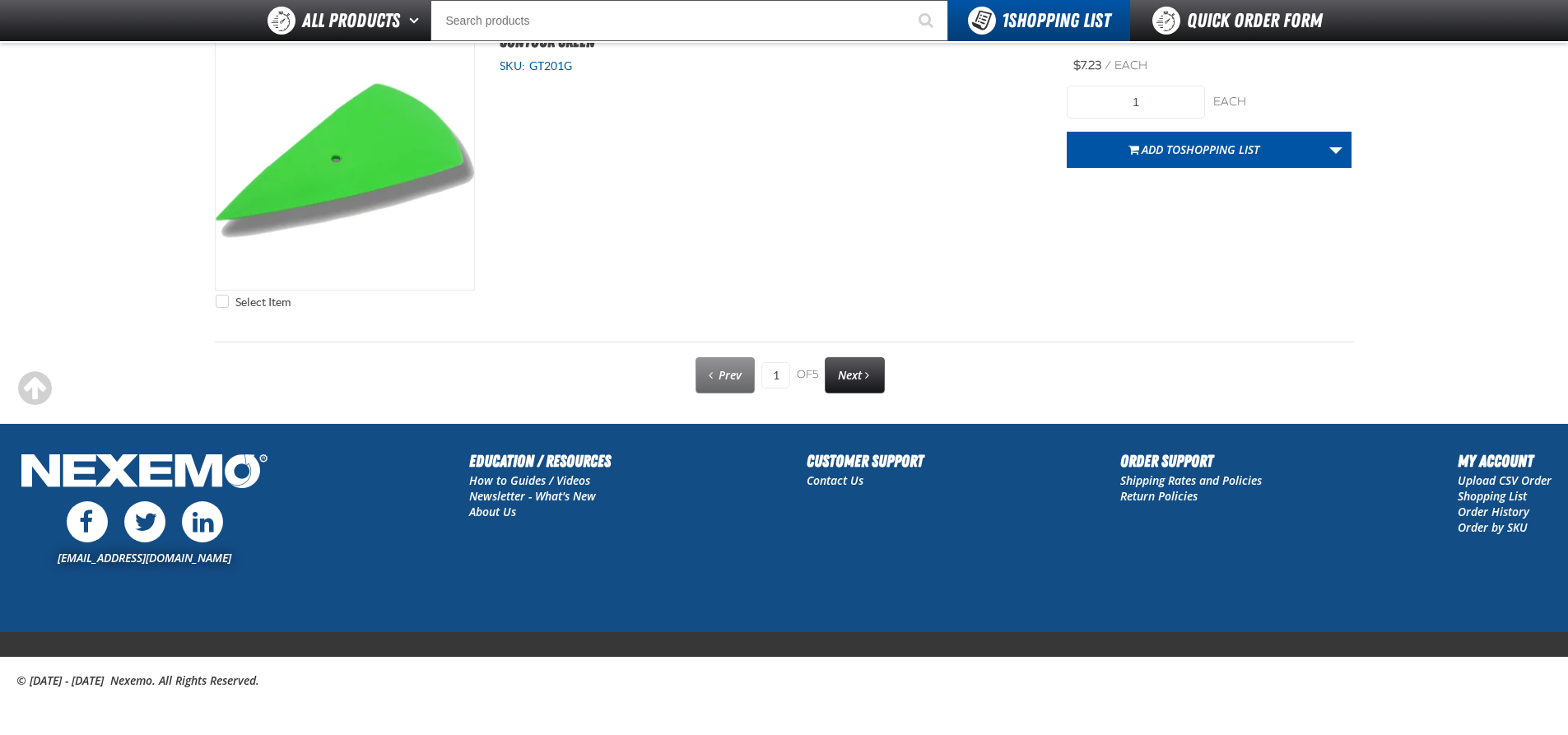
scroll to position [8383, 0]
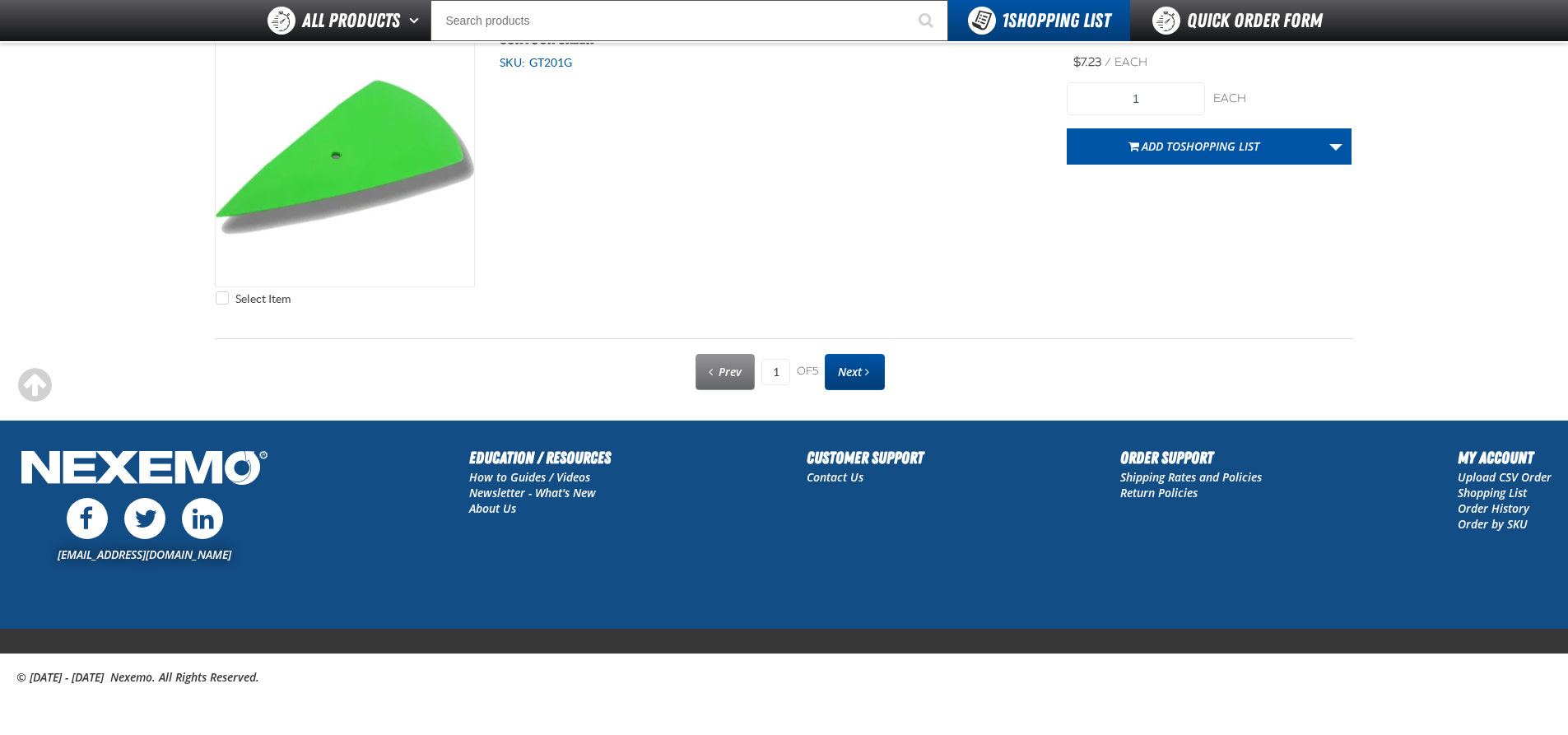
click at [868, 376] on span "Next page" at bounding box center [867, 371] width 4 height 11
type input "2"
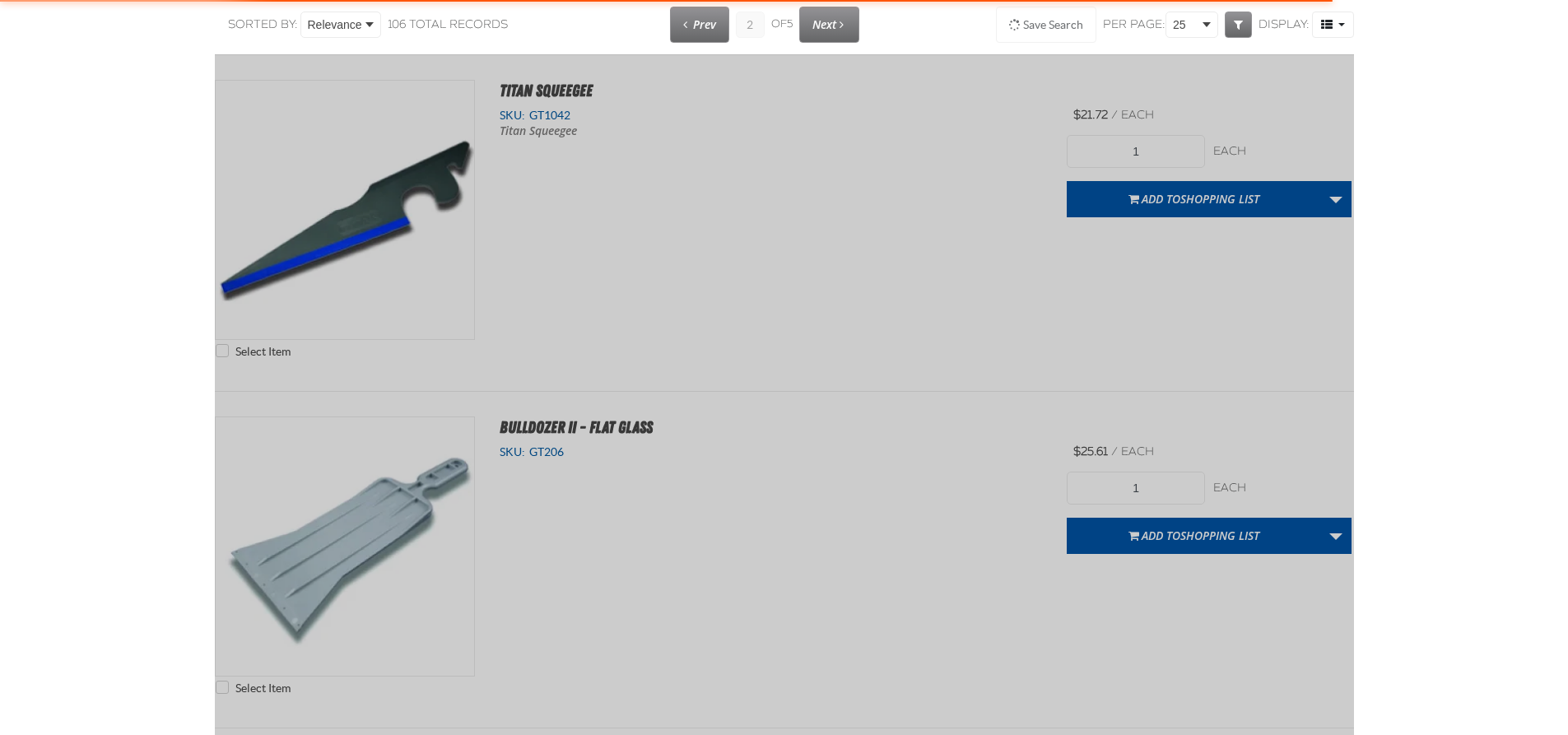
scroll to position [0, 0]
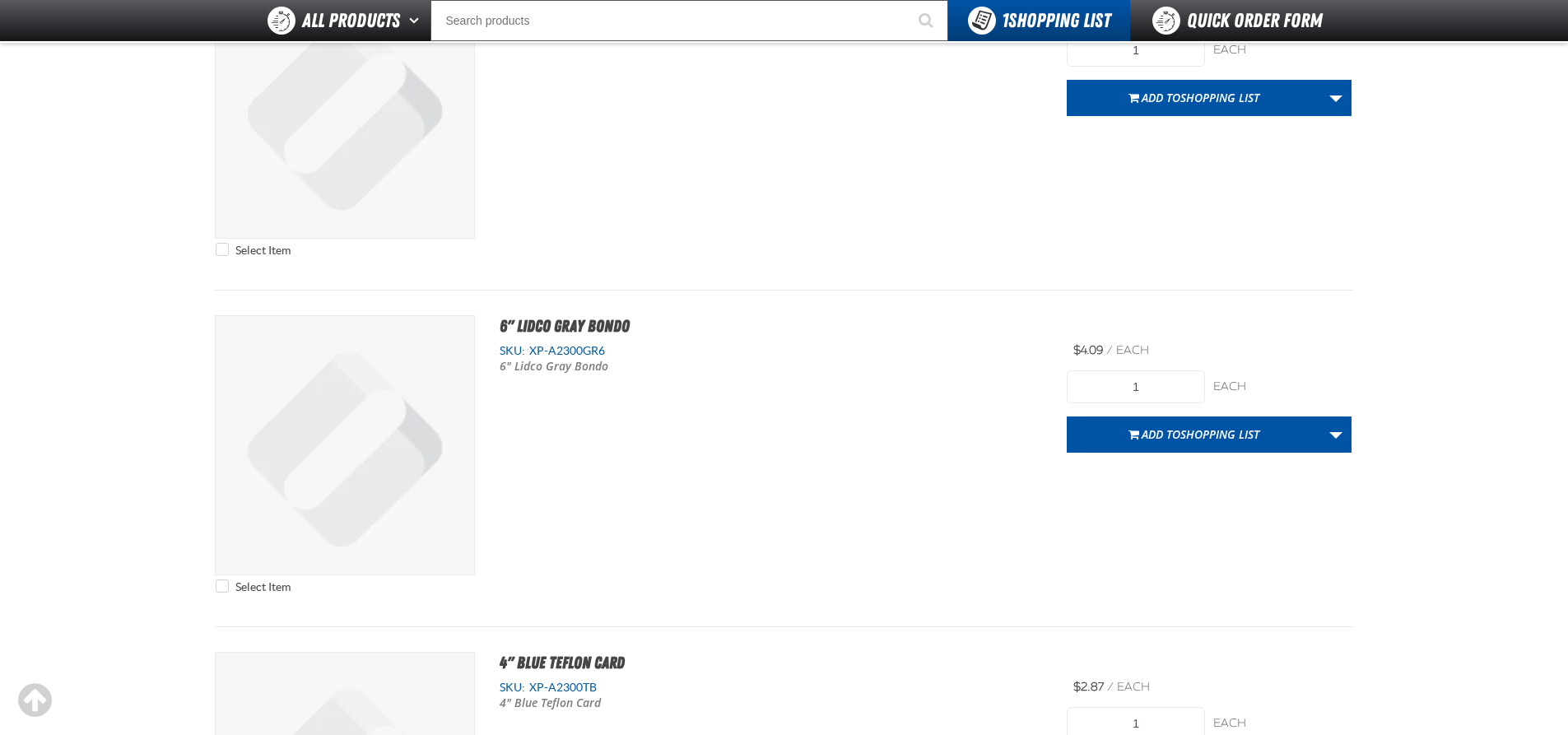
scroll to position [3044, 0]
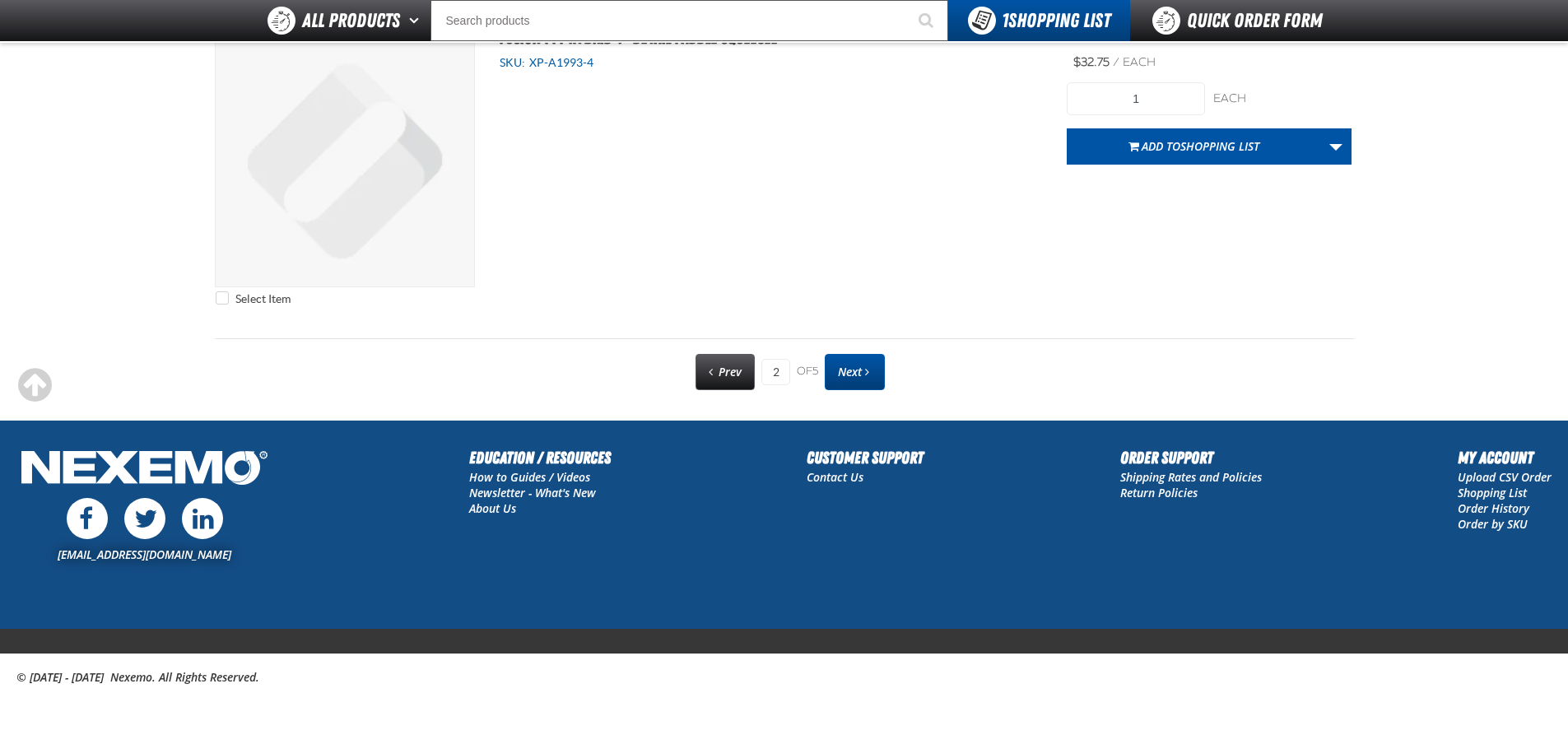
click at [851, 384] on link "Next" at bounding box center [854, 372] width 60 height 37
type input "3"
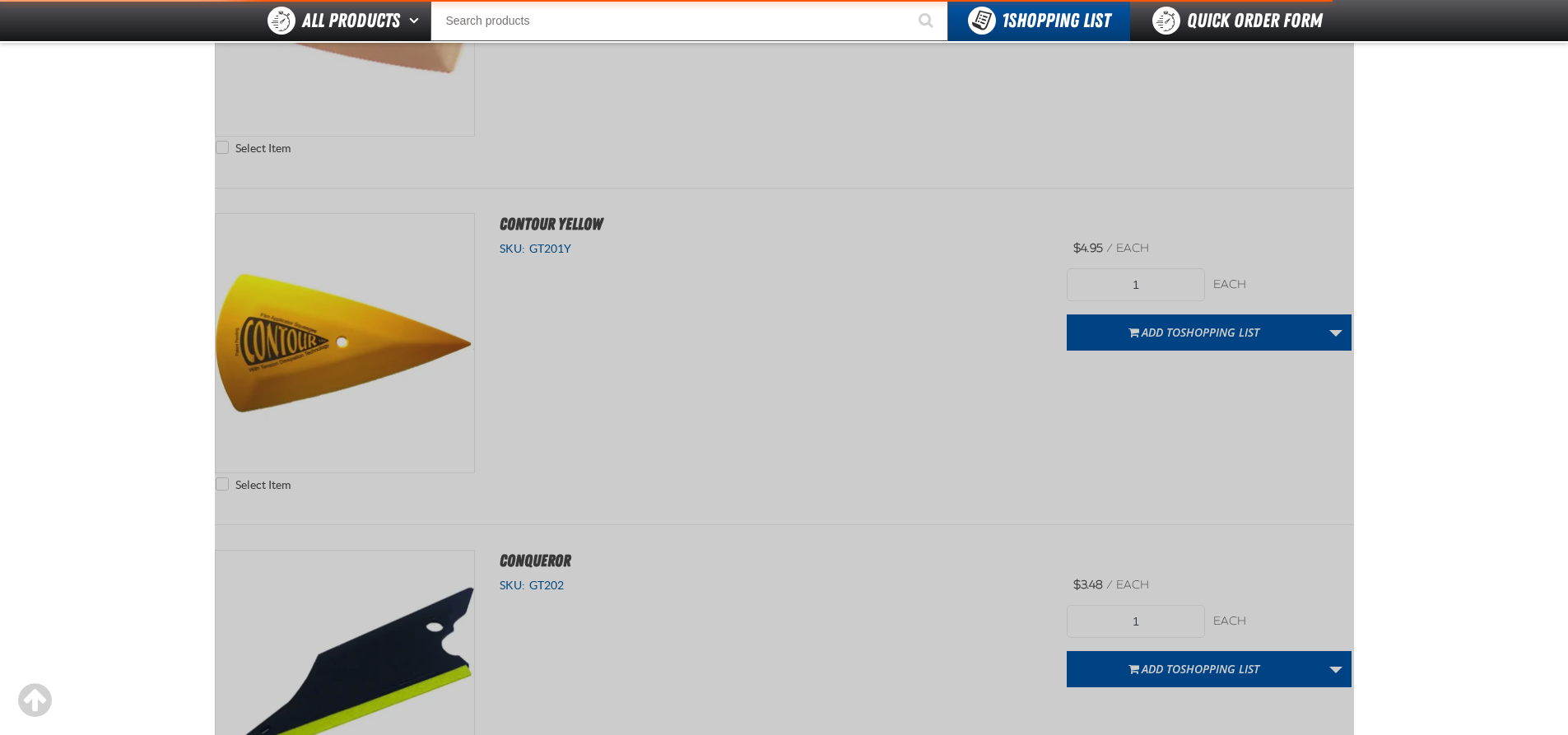
scroll to position [0, 0]
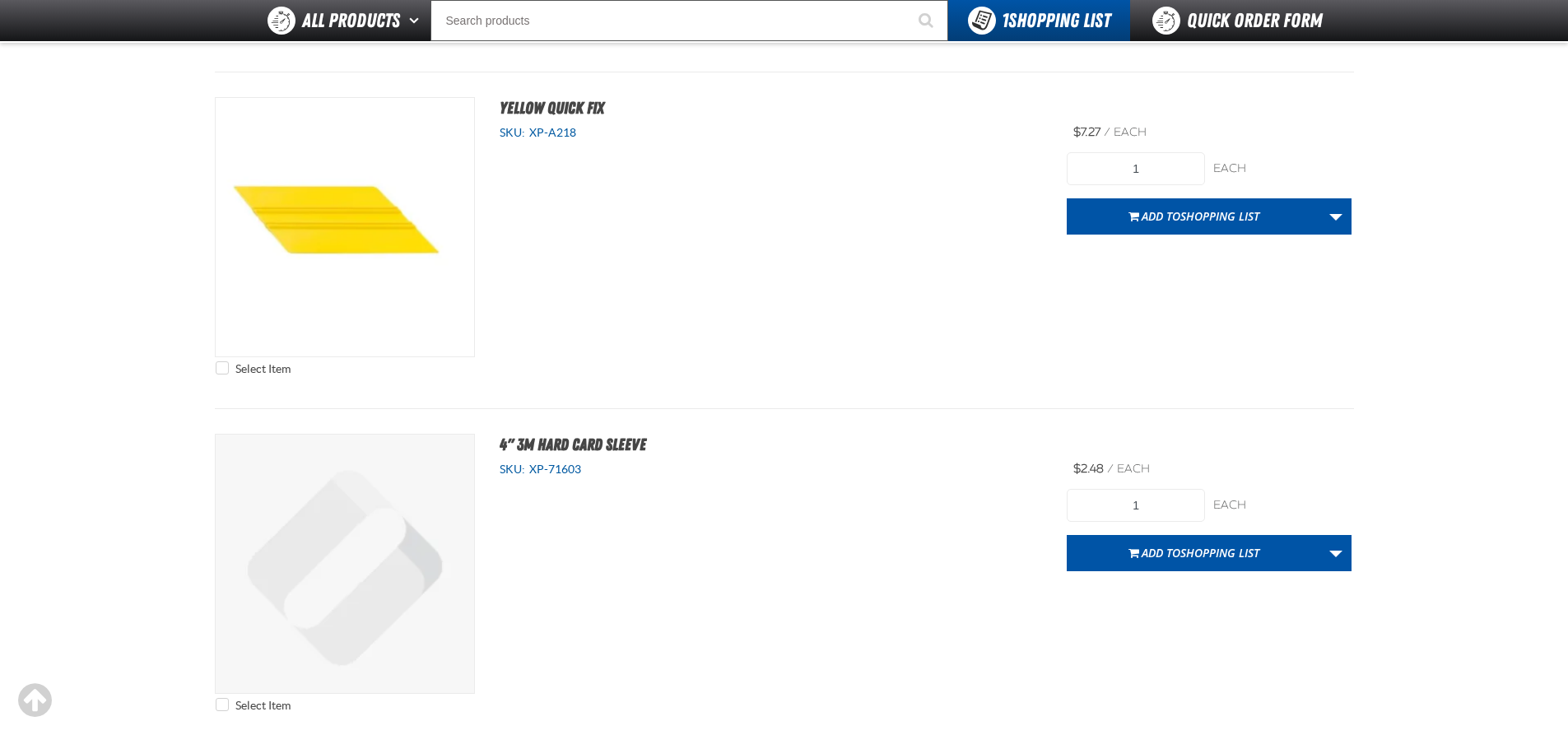
scroll to position [2551, 0]
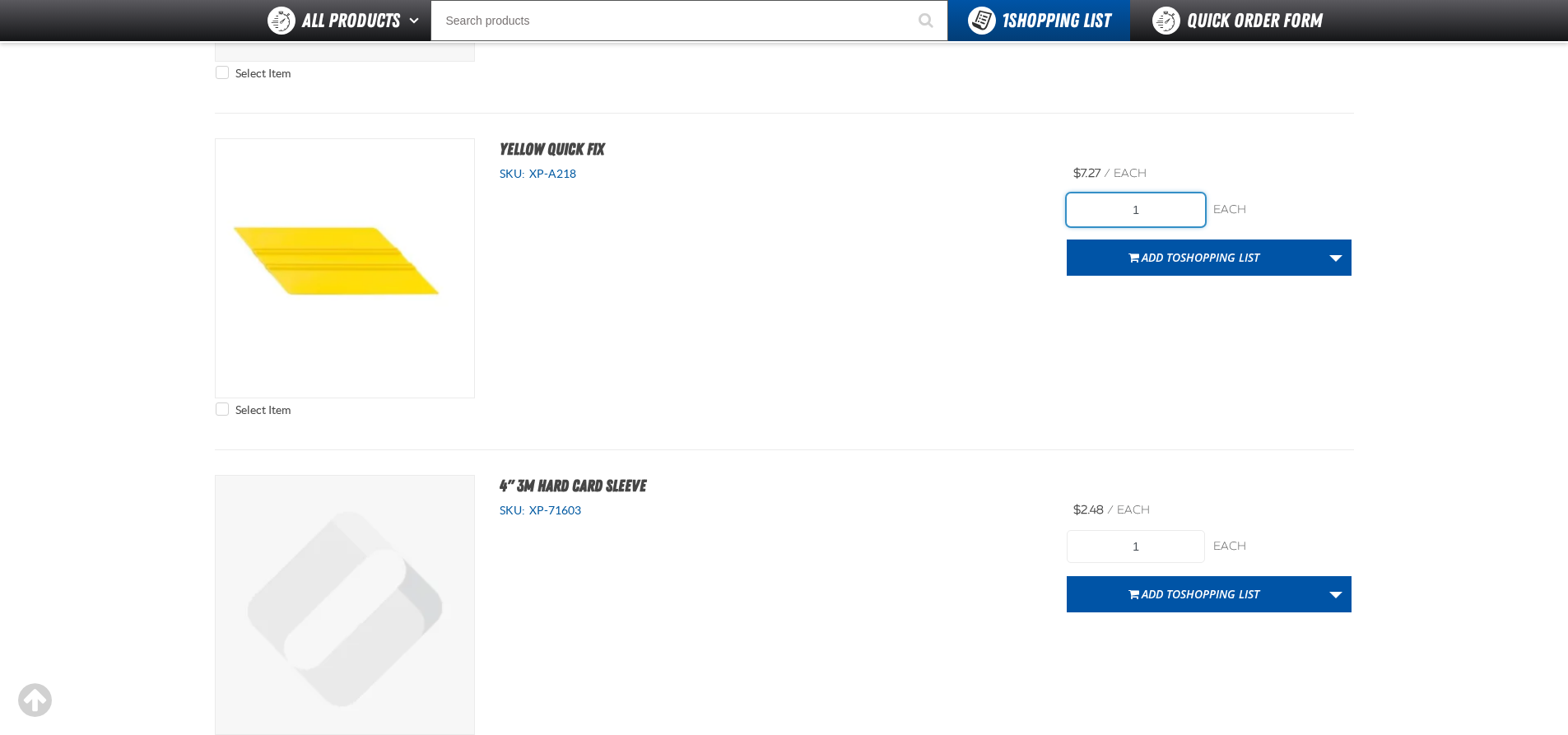
drag, startPoint x: 1142, startPoint y: 210, endPoint x: 1032, endPoint y: 195, distance: 111.0
click at [1032, 195] on div "Select Item Yellow Quick Fix SKU: XP-A218 /" at bounding box center [784, 281] width 1139 height 286
type input "2"
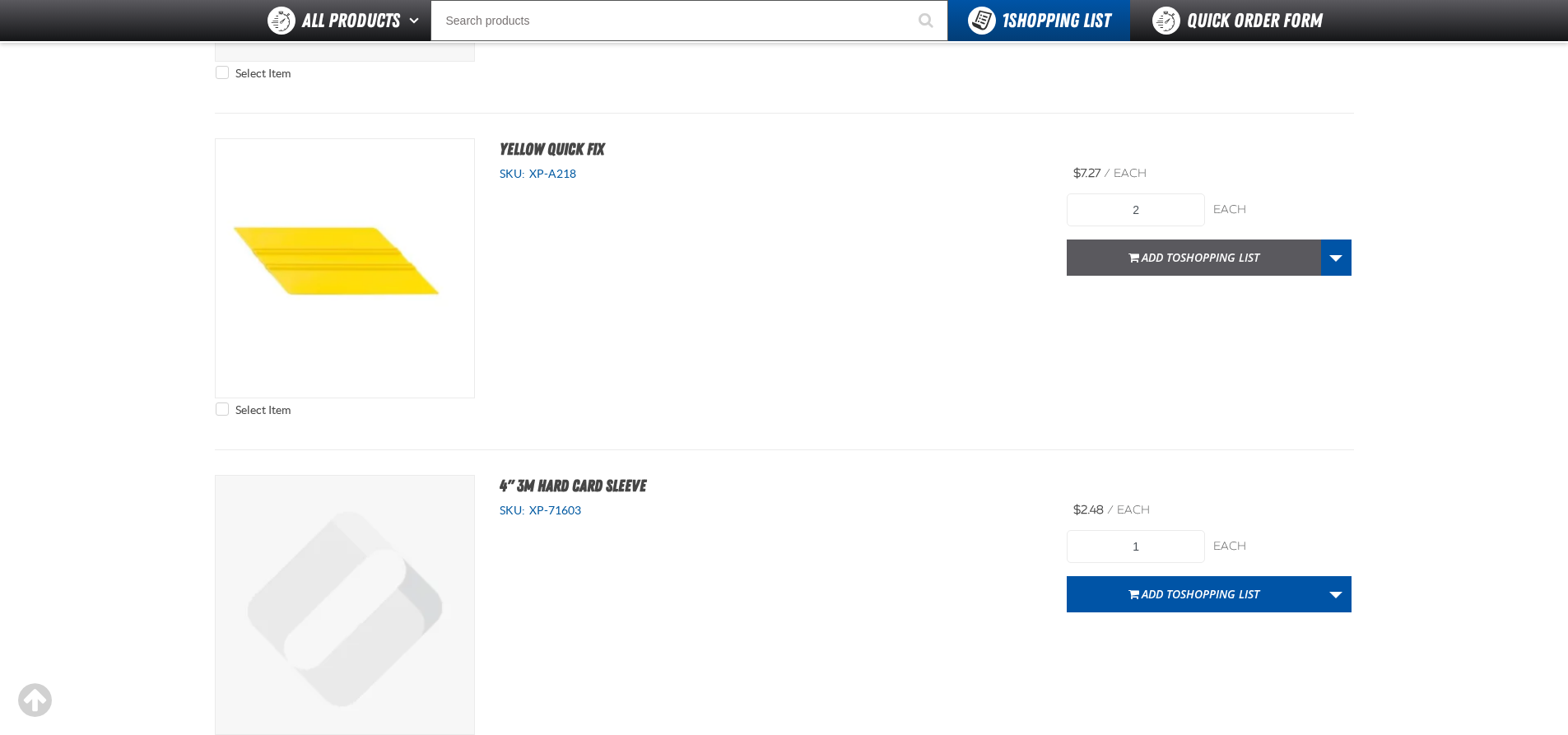
click at [1176, 251] on span "Add to Shopping List" at bounding box center [1200, 257] width 117 height 16
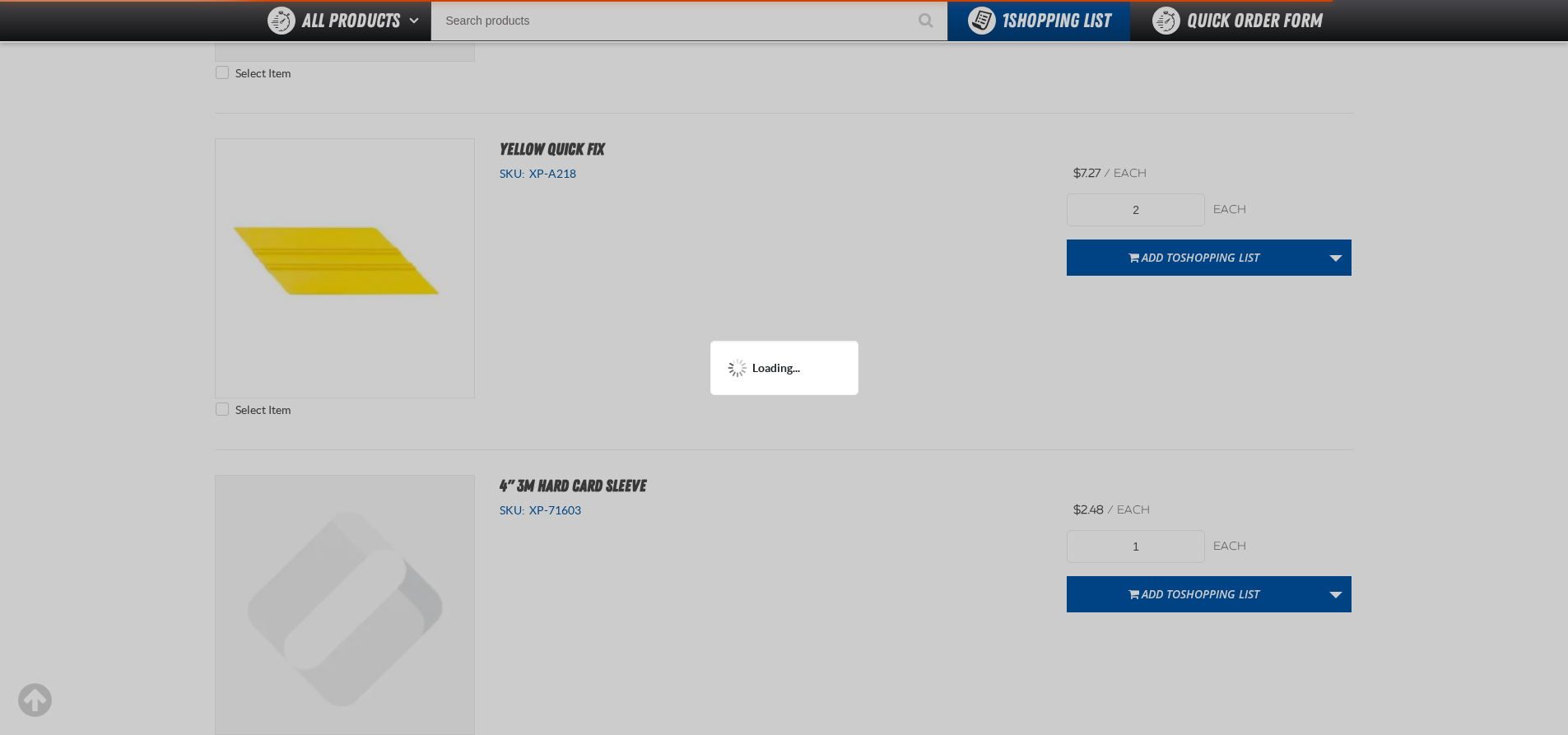
scroll to position [2631, 0]
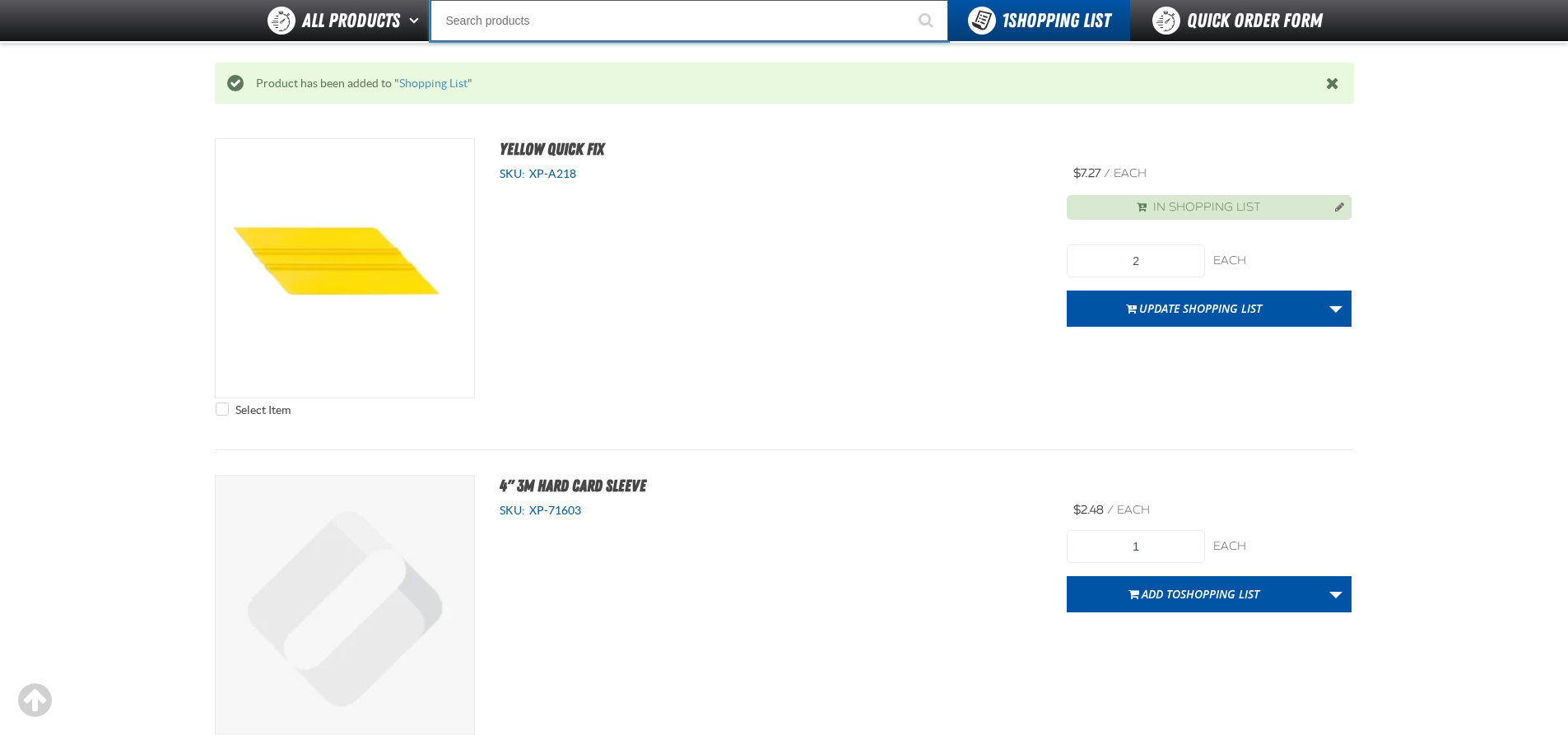
click at [533, 18] on input "Search" at bounding box center [689, 20] width 518 height 41
click at [638, 27] on input "Search" at bounding box center [689, 20] width 518 height 41
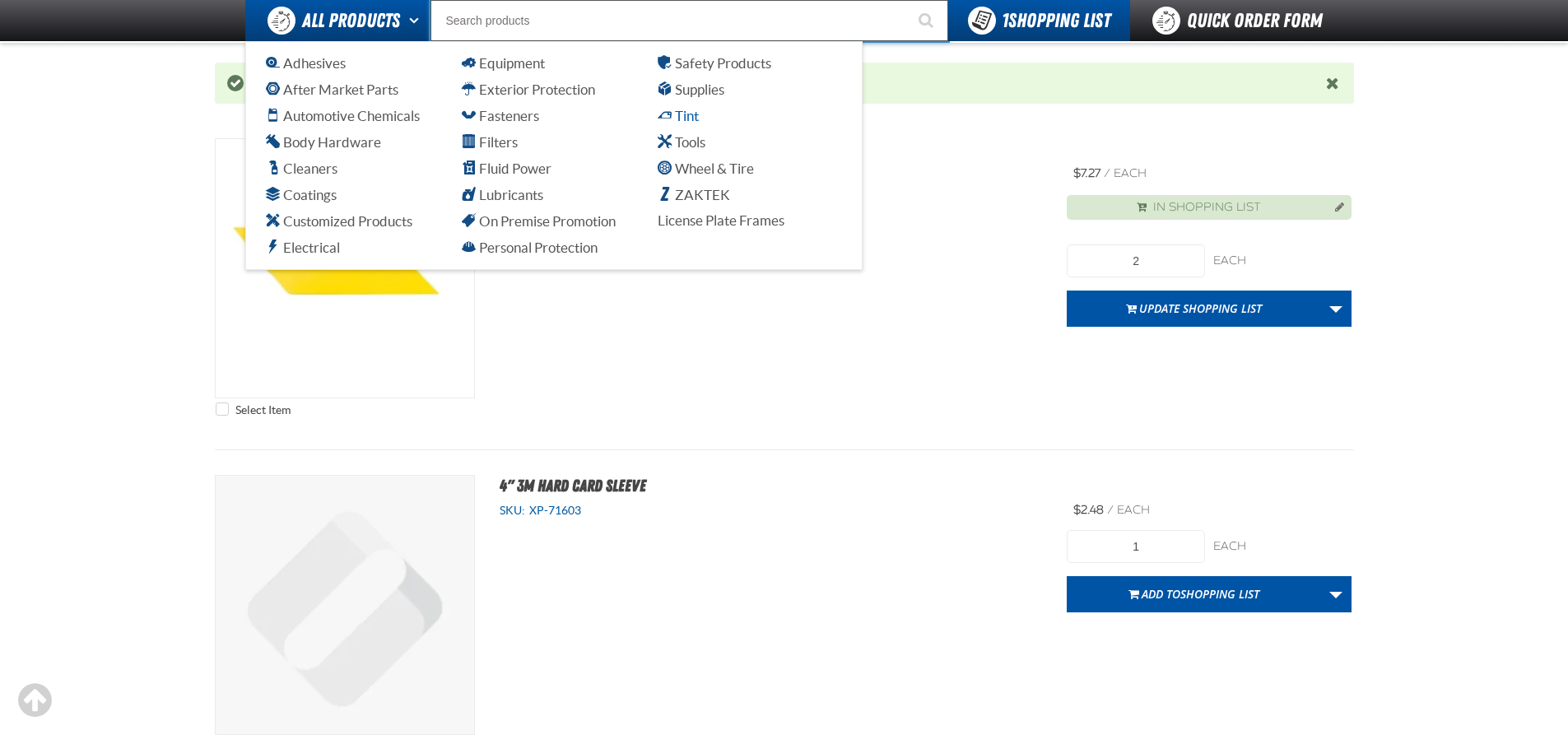
click at [673, 110] on span "Tint" at bounding box center [678, 116] width 41 height 16
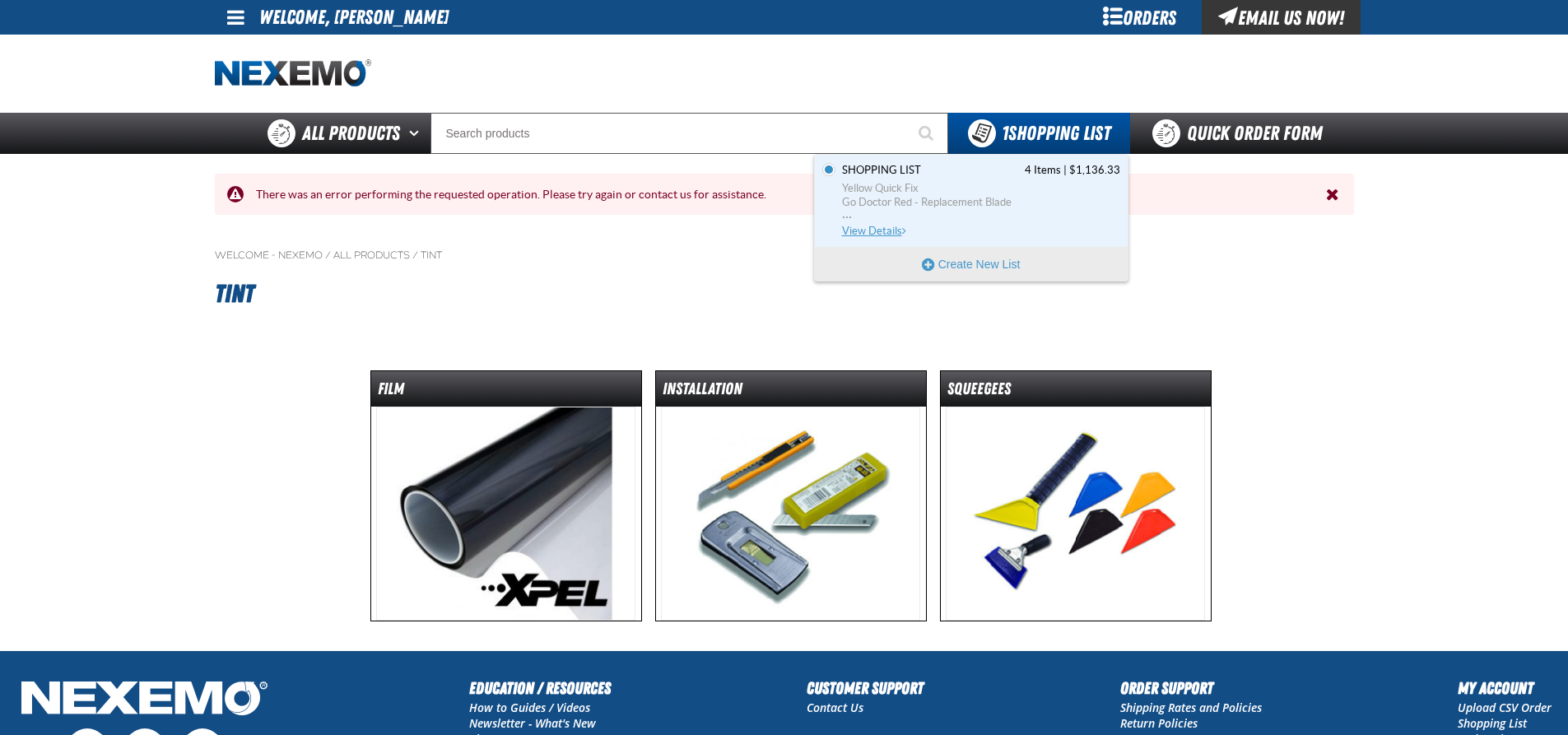
click at [984, 182] on span "Yellow Quick Fix" at bounding box center [982, 188] width 278 height 15
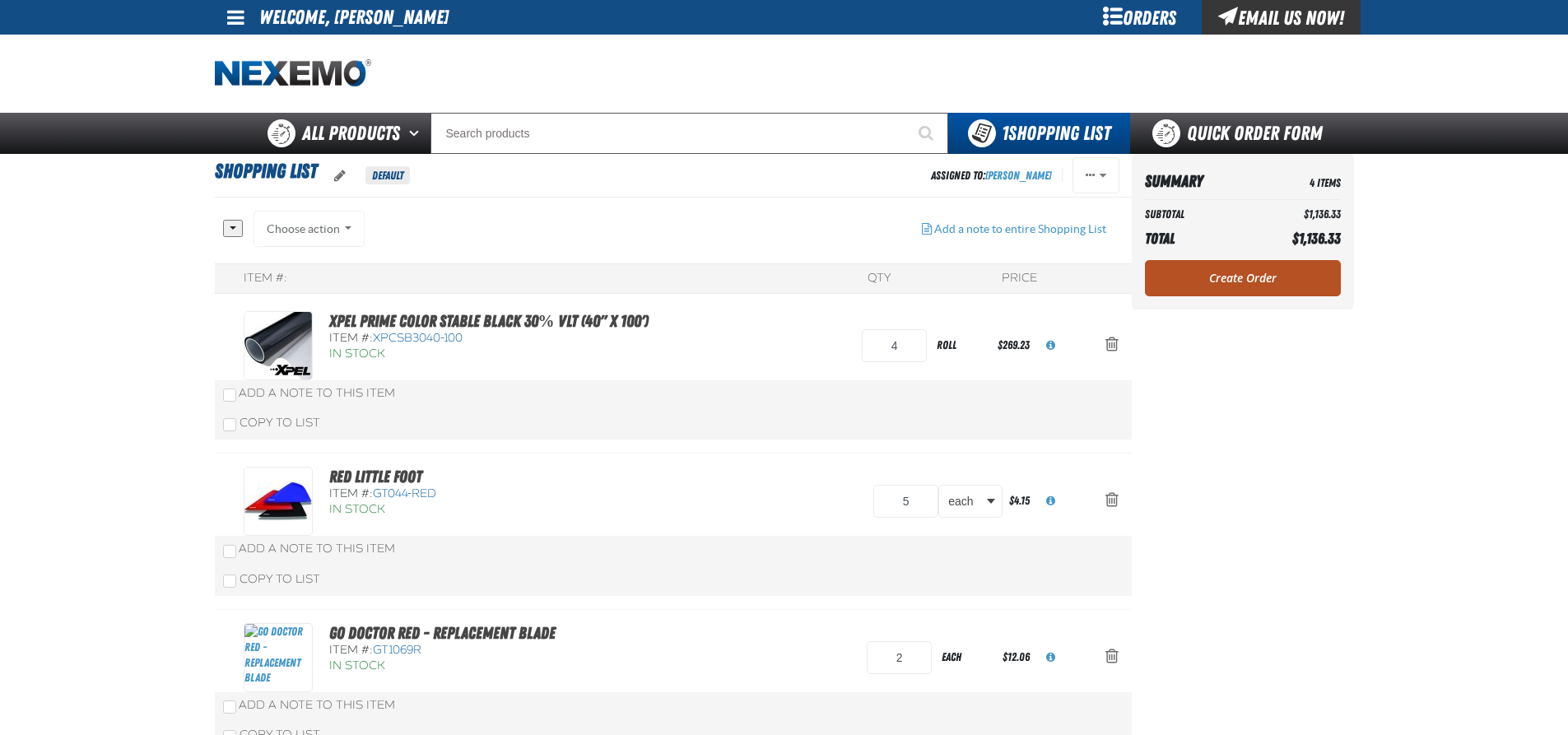
click at [1192, 279] on link "Create Order" at bounding box center [1243, 278] width 196 height 37
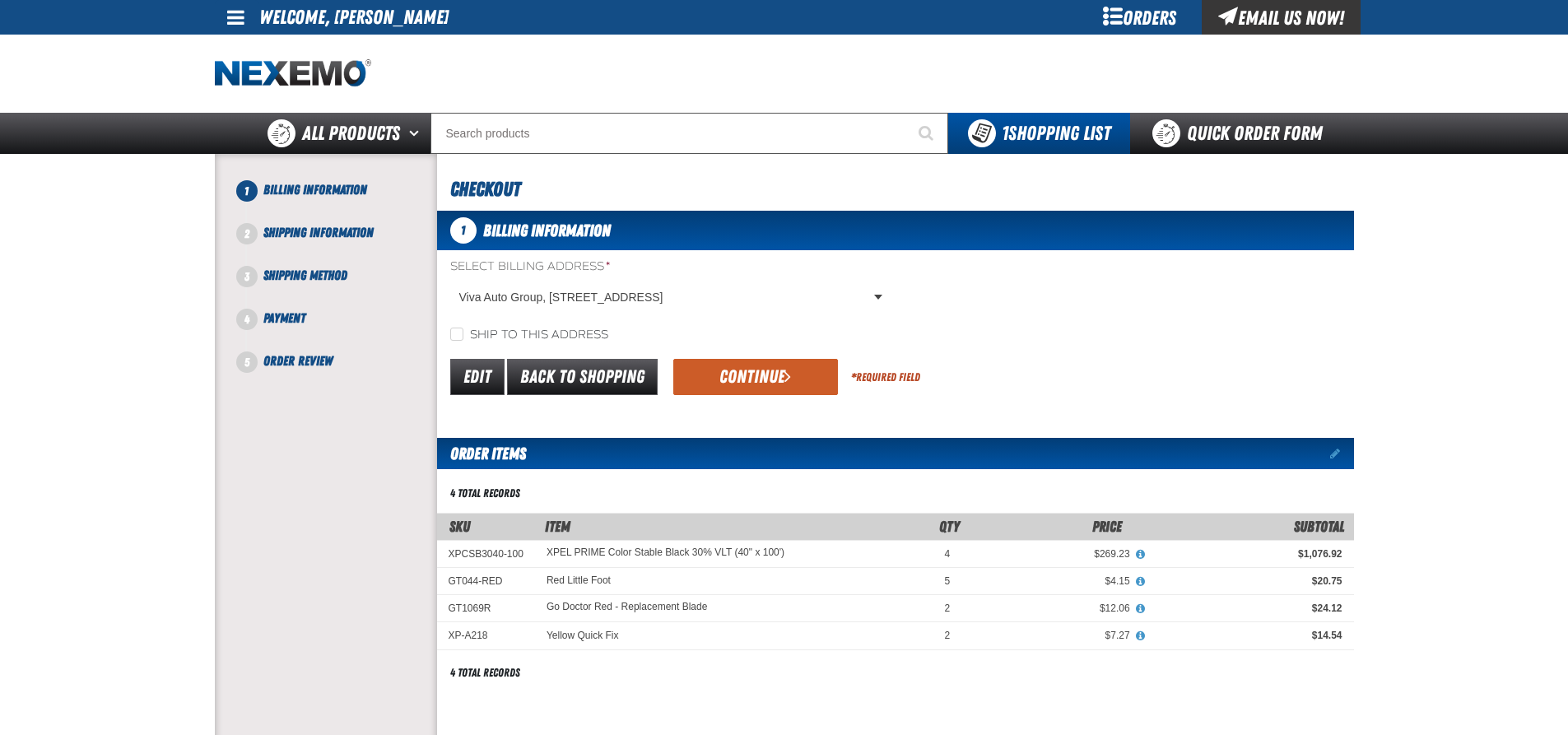
click at [679, 272] on label "Select Billing Address *" at bounding box center [669, 267] width 439 height 16
click at [687, 297] on body "Skip to Main Content Staging Site 5.1 Upgrade Site My Account My Account Suppor…" at bounding box center [784, 594] width 1568 height 1189
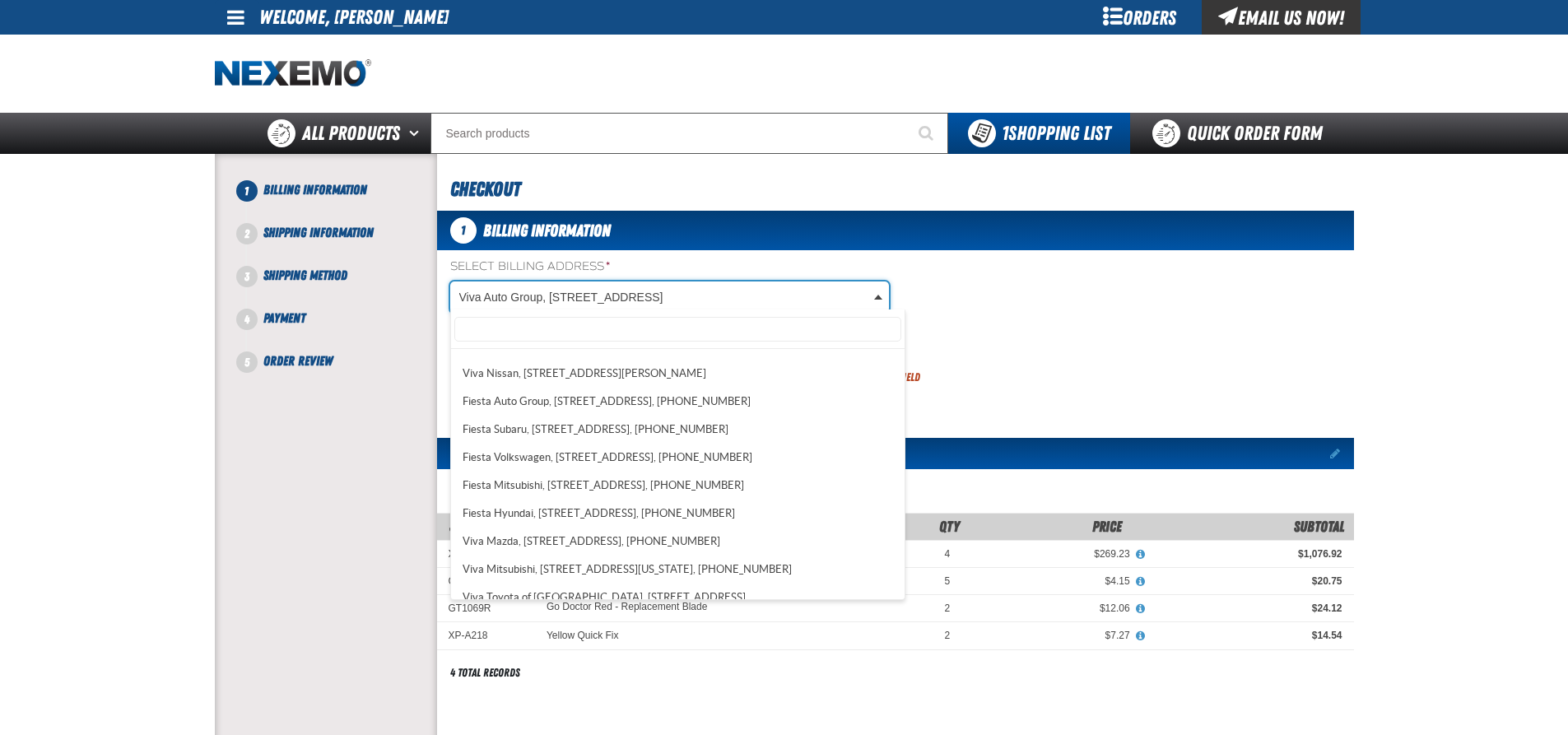
scroll to position [201, 0]
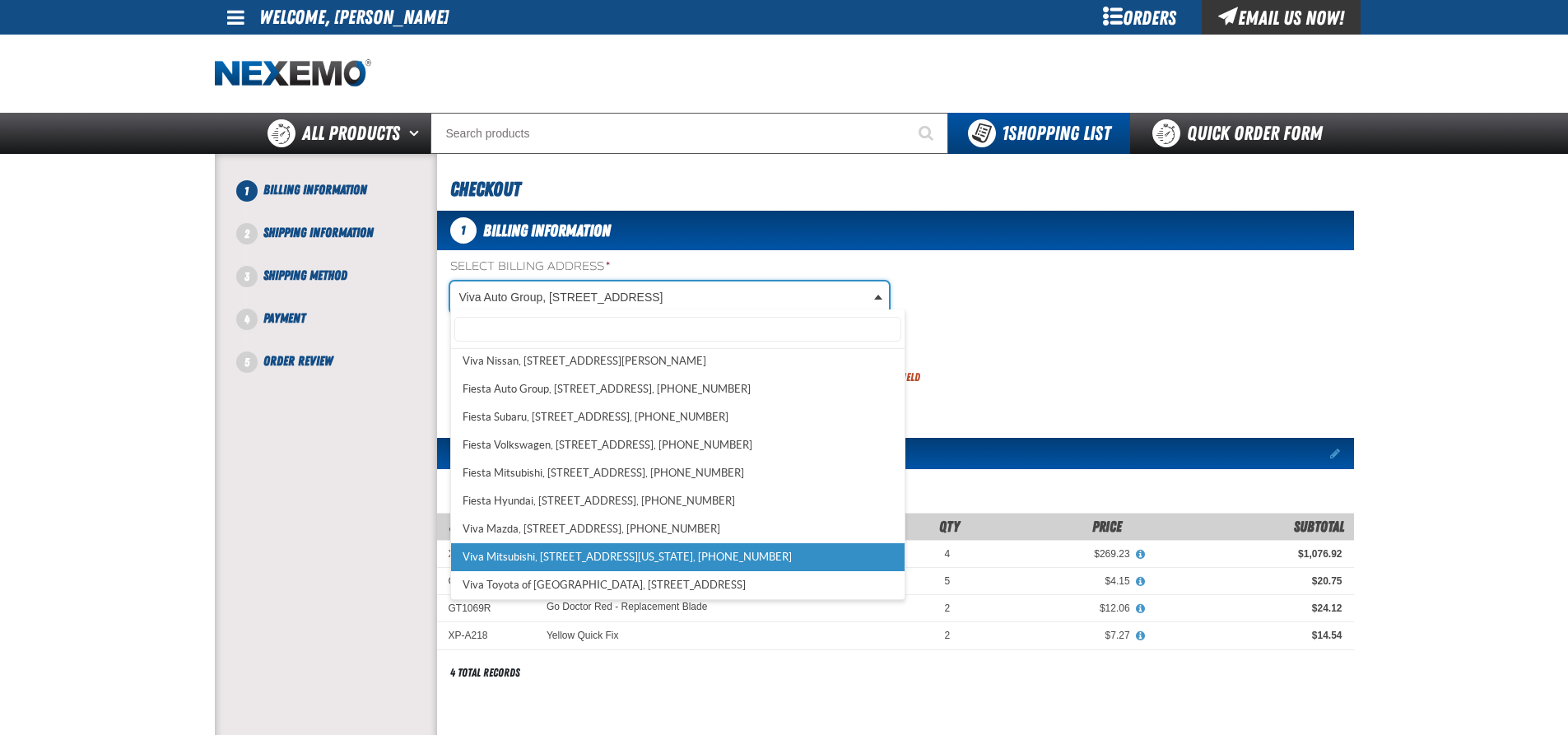
select select "a_480"
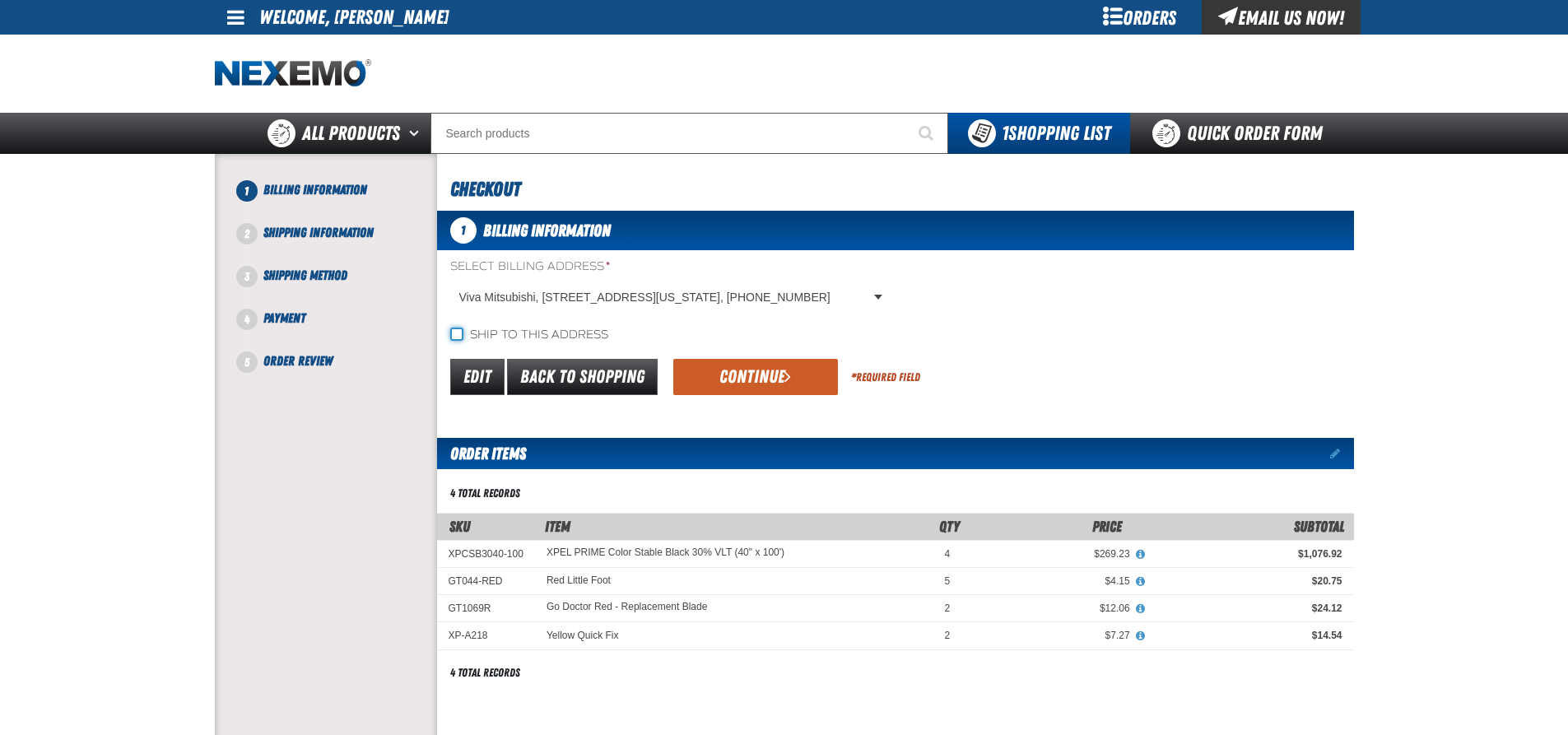
click at [451, 333] on input "Ship to this address" at bounding box center [456, 334] width 13 height 13
checkbox input "true"
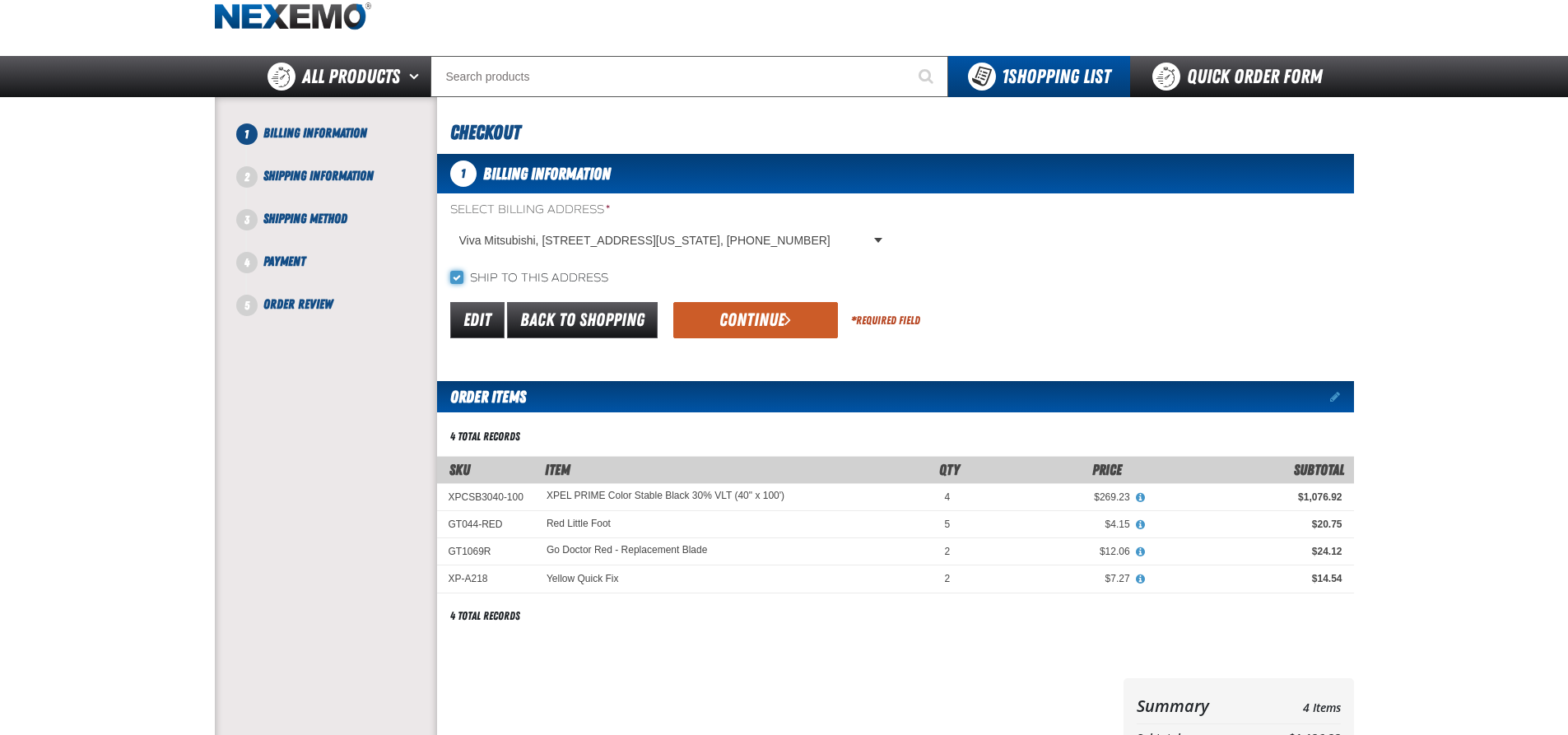
scroll to position [83, 0]
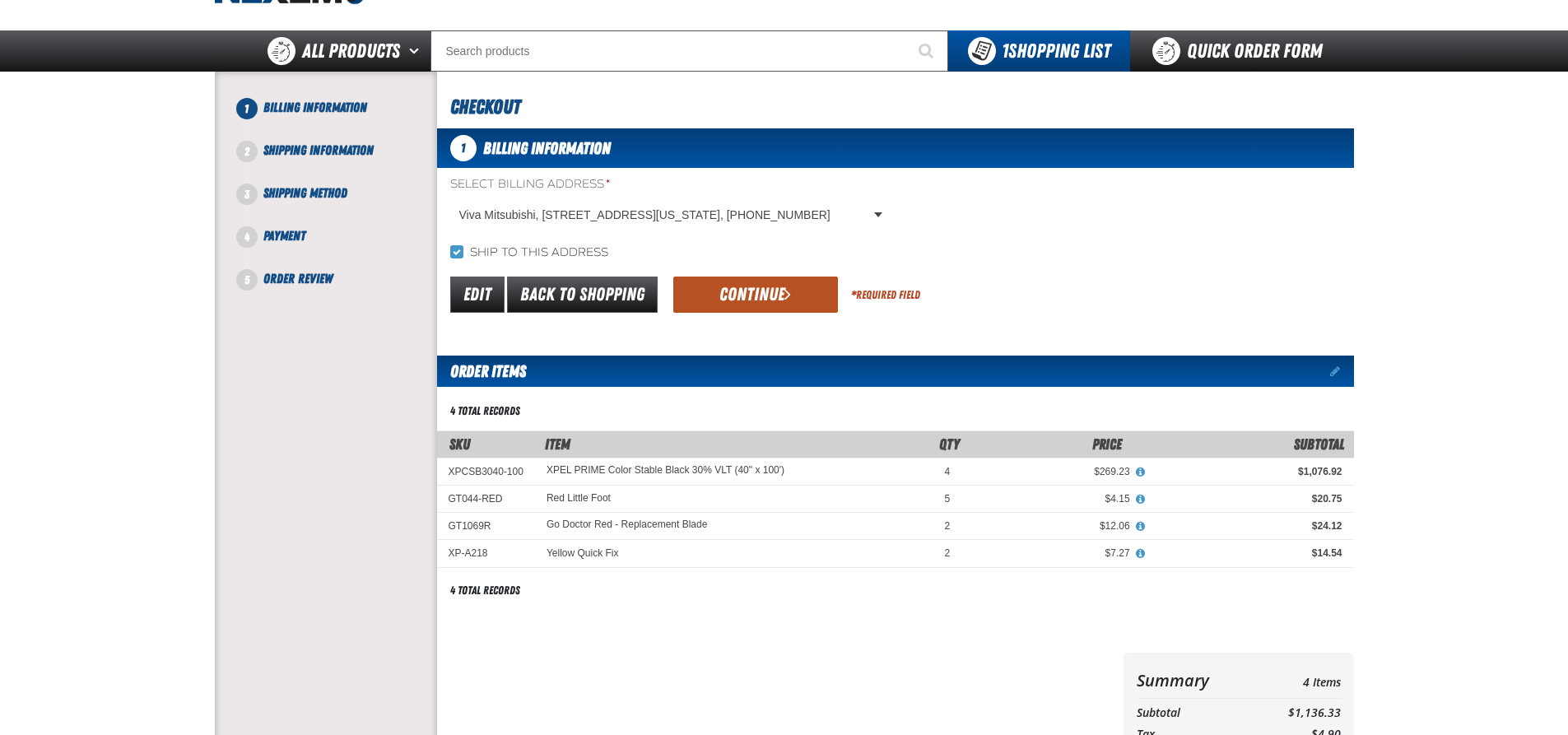
click at [723, 292] on button "Continue" at bounding box center [755, 295] width 164 height 37
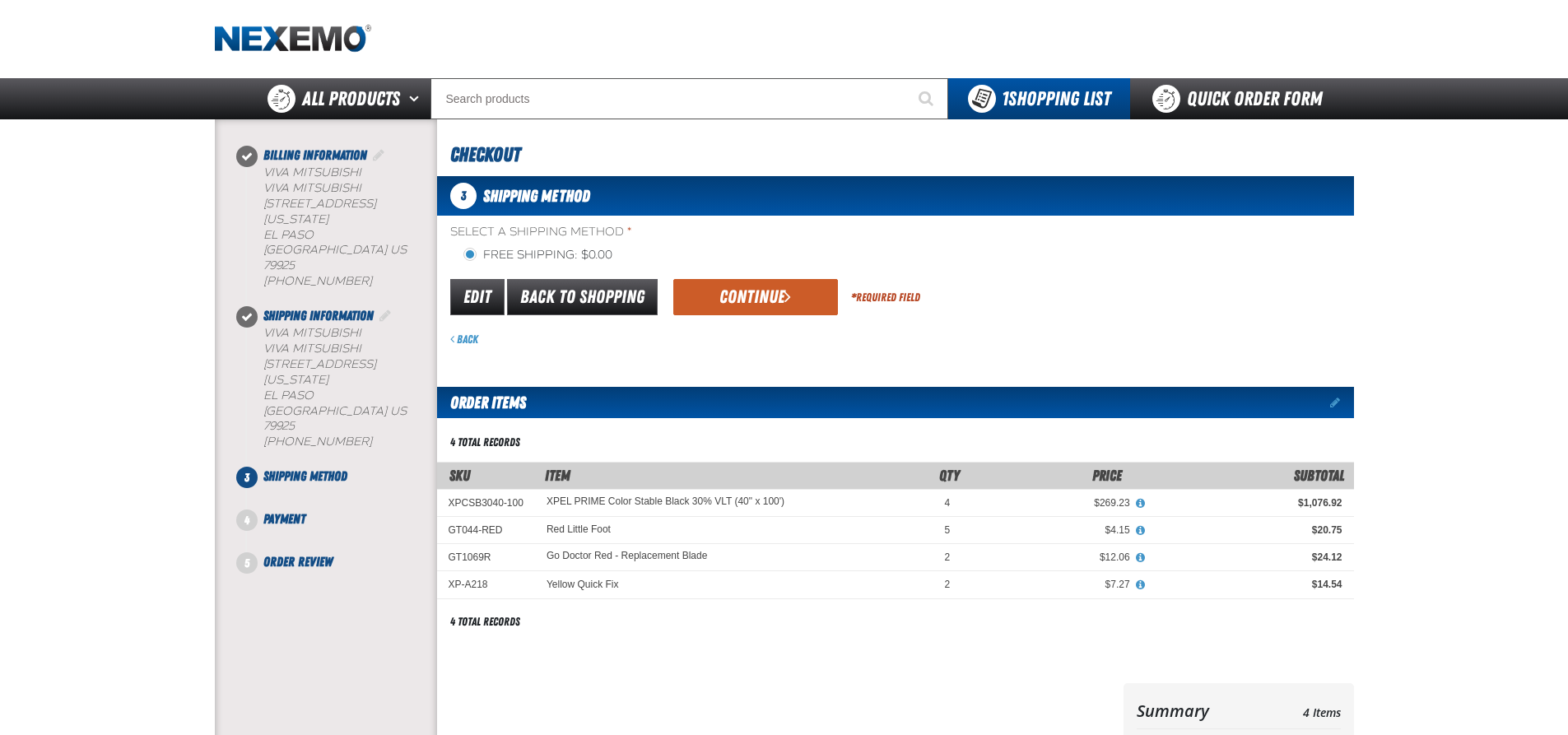
scroll to position [0, 0]
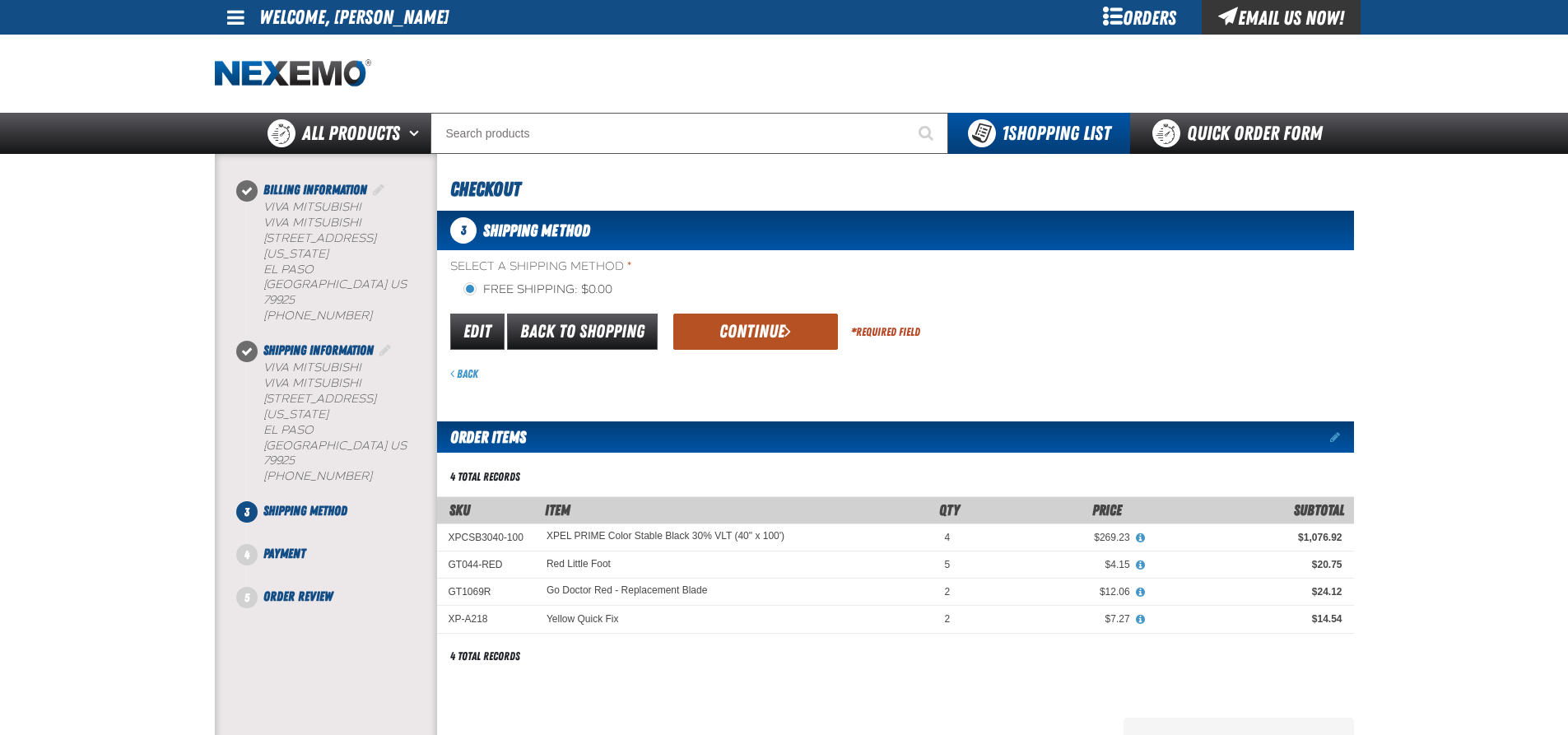
click at [756, 326] on button "Continue" at bounding box center [755, 331] width 164 height 37
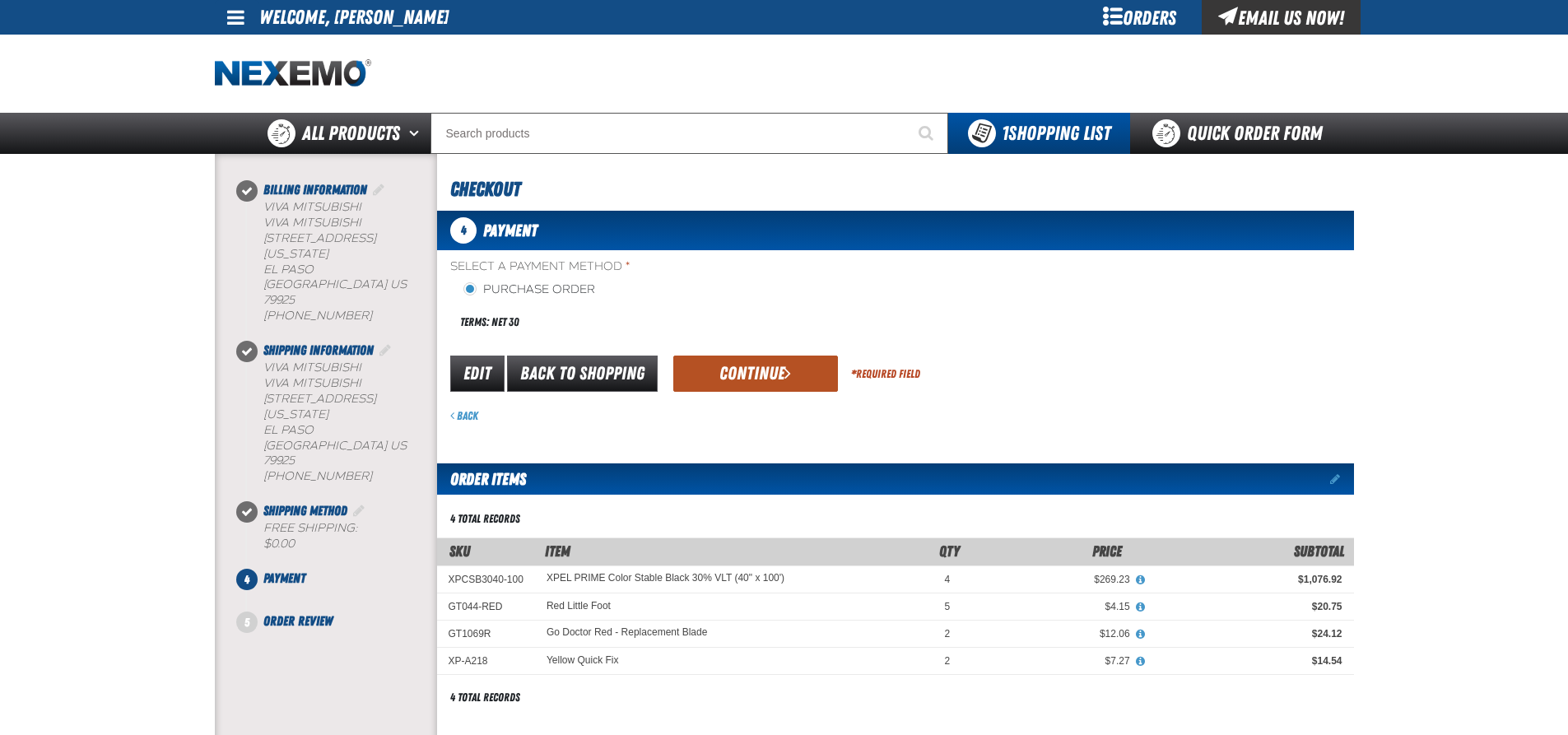
click at [699, 363] on button "Continue" at bounding box center [755, 374] width 164 height 37
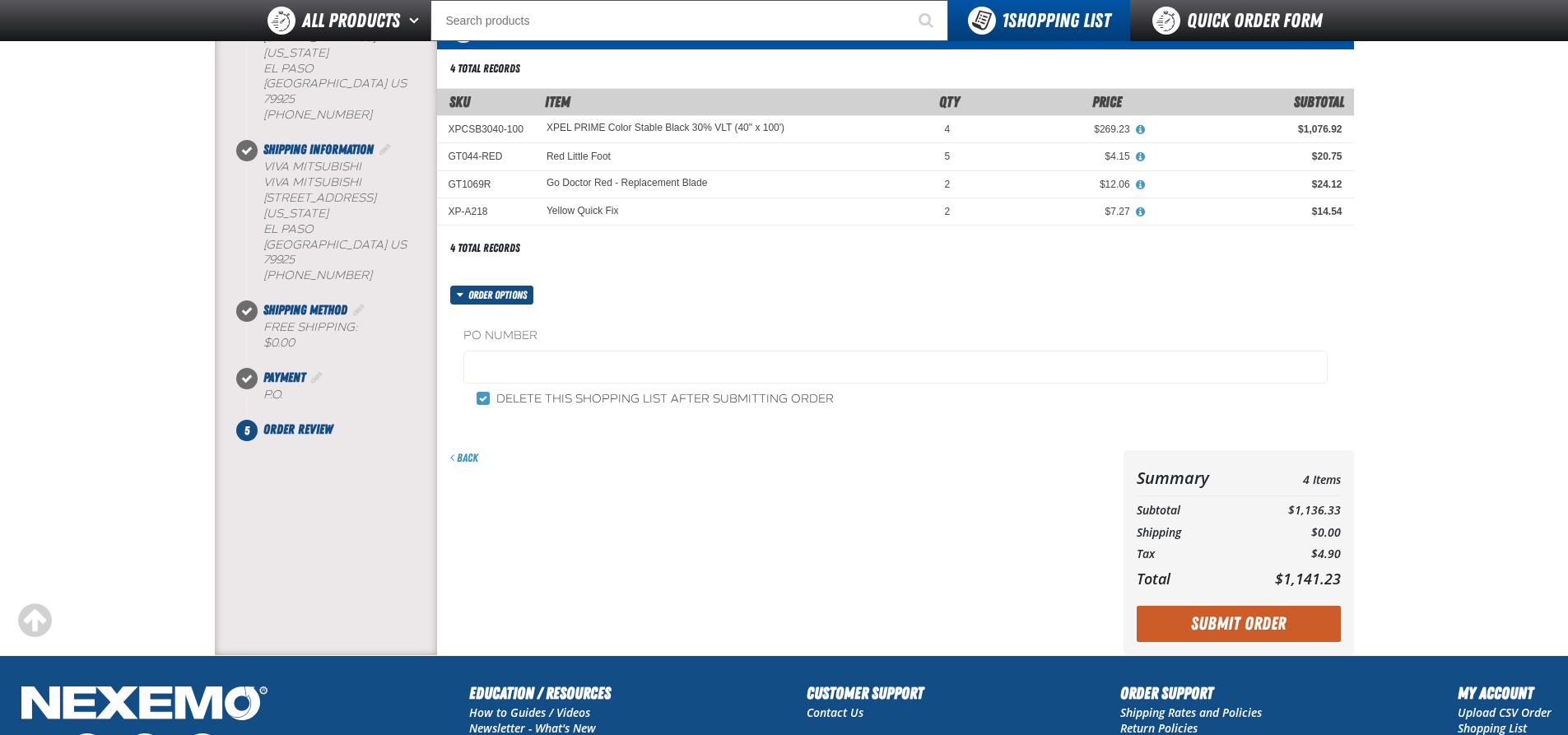
scroll to position [164, 0]
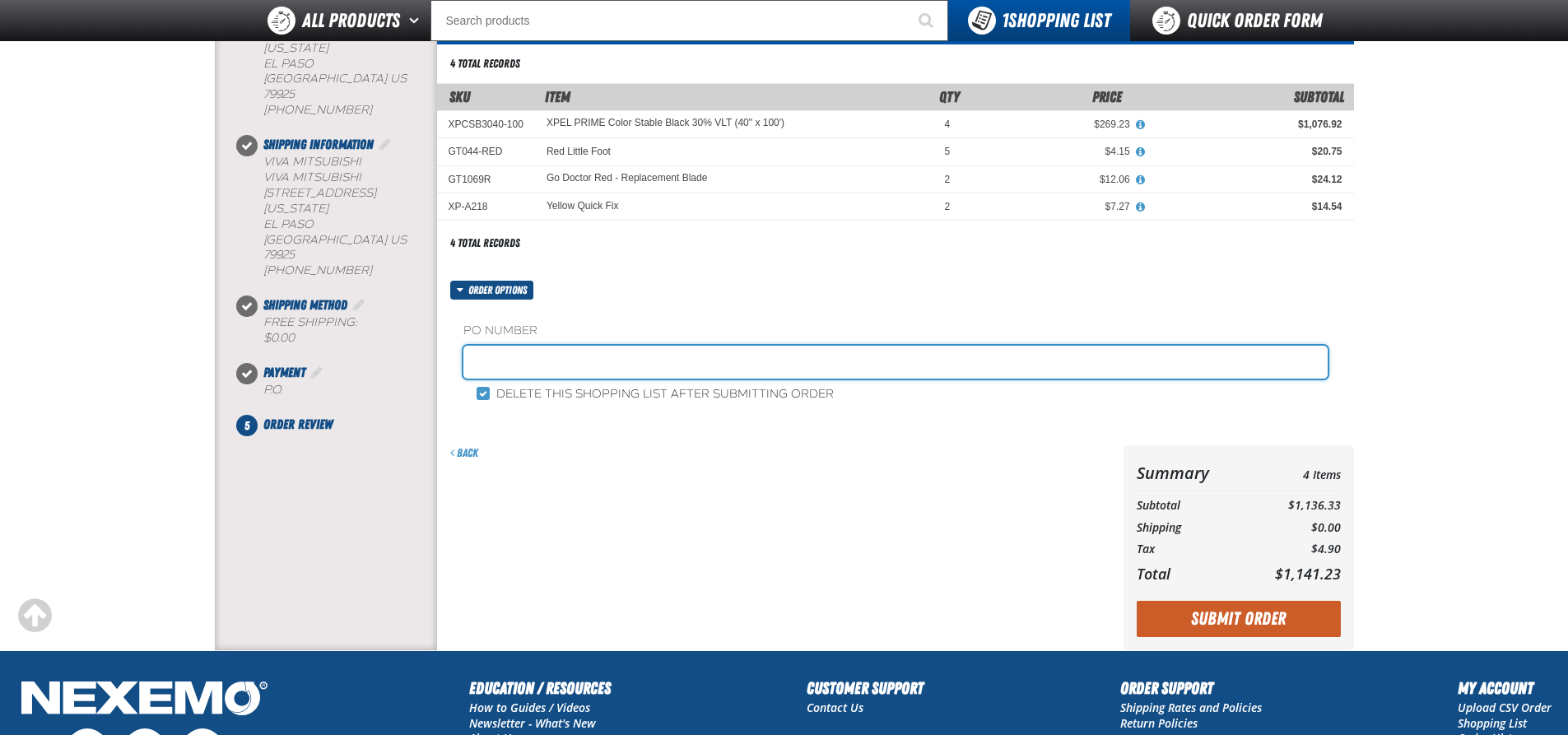
click at [646, 363] on input "text" at bounding box center [895, 362] width 864 height 33
type input "10507"
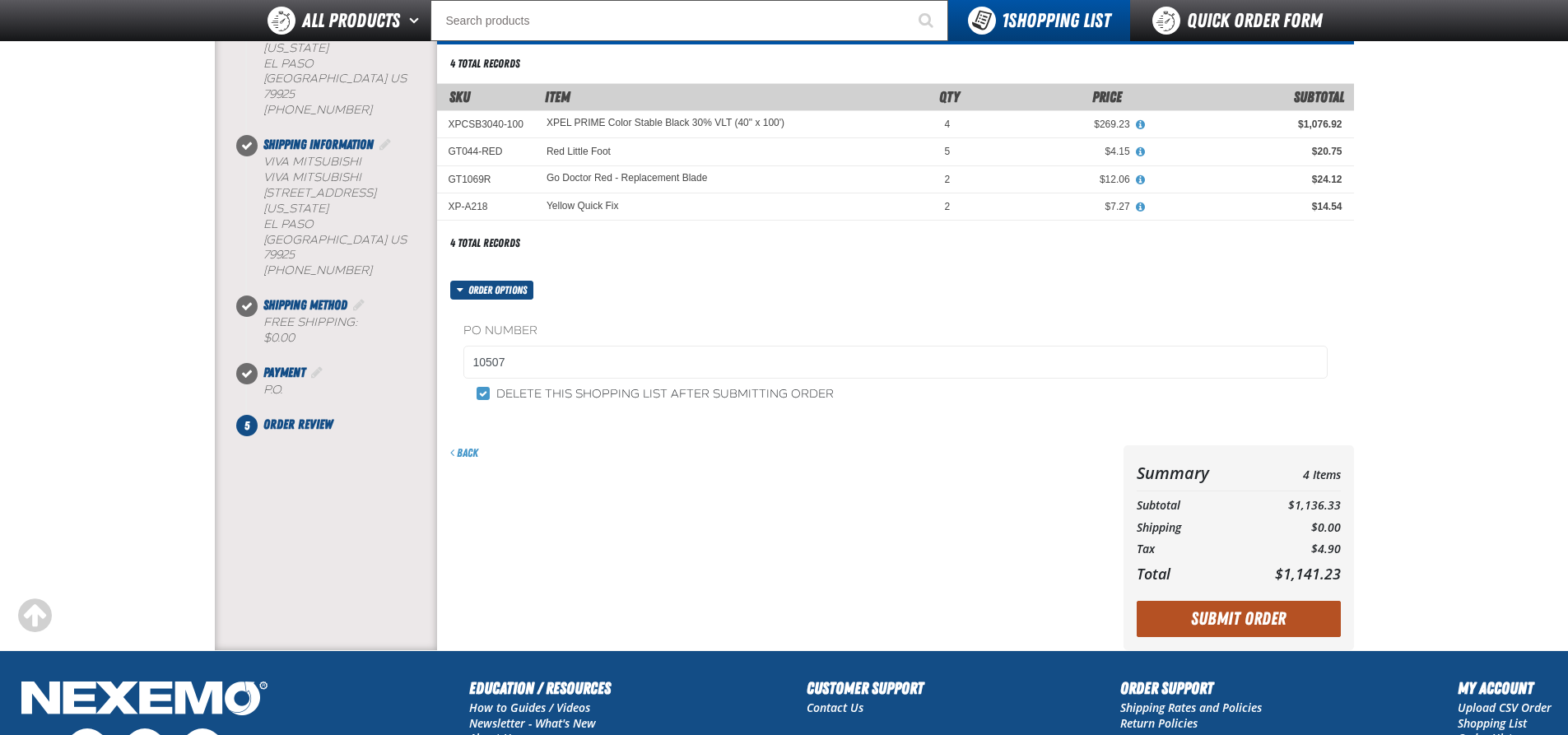
click at [1210, 617] on button "Submit Order" at bounding box center [1238, 619] width 204 height 37
